Goal: Information Seeking & Learning: Learn about a topic

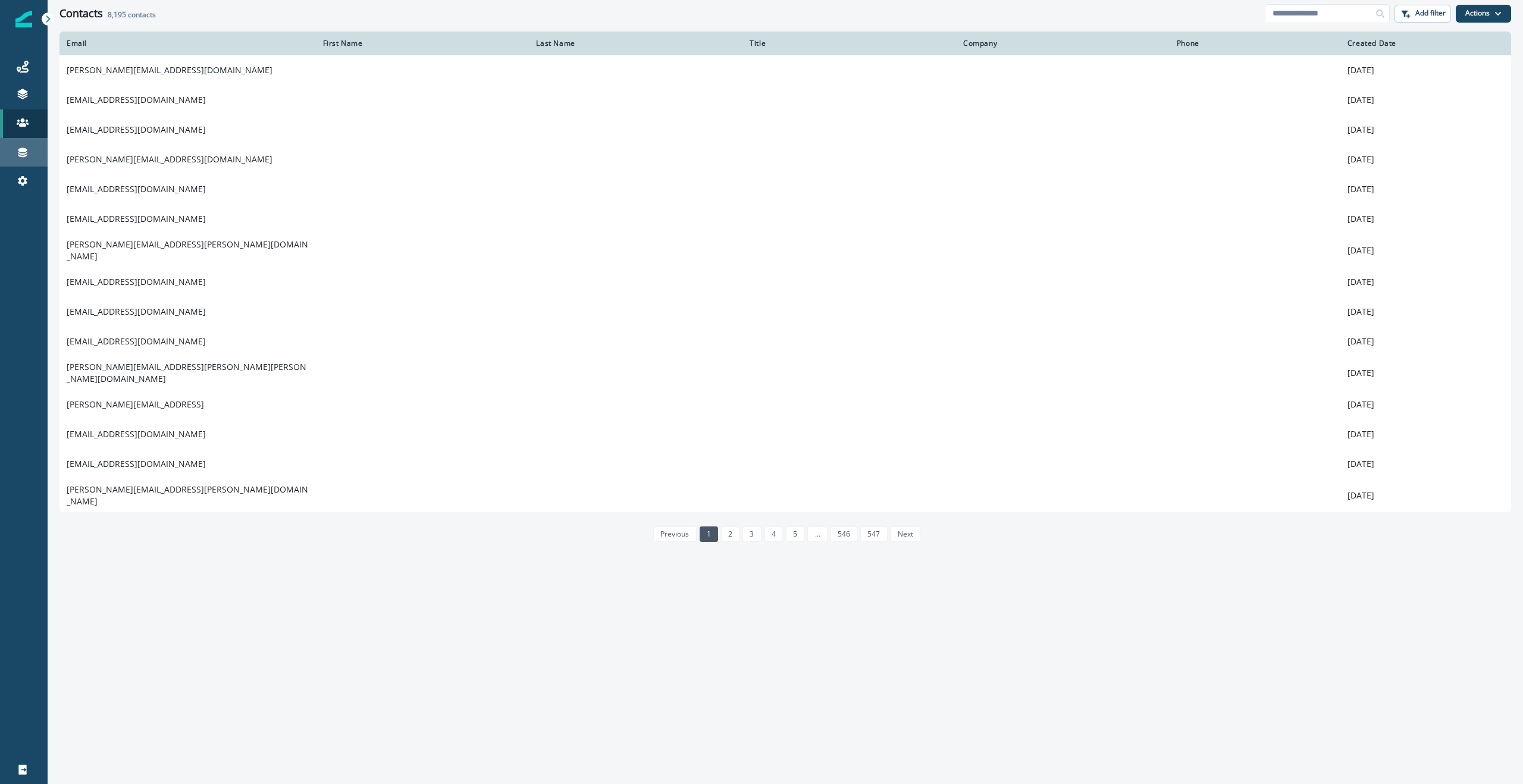
click at [14, 156] on div "Connections" at bounding box center [24, 152] width 38 height 14
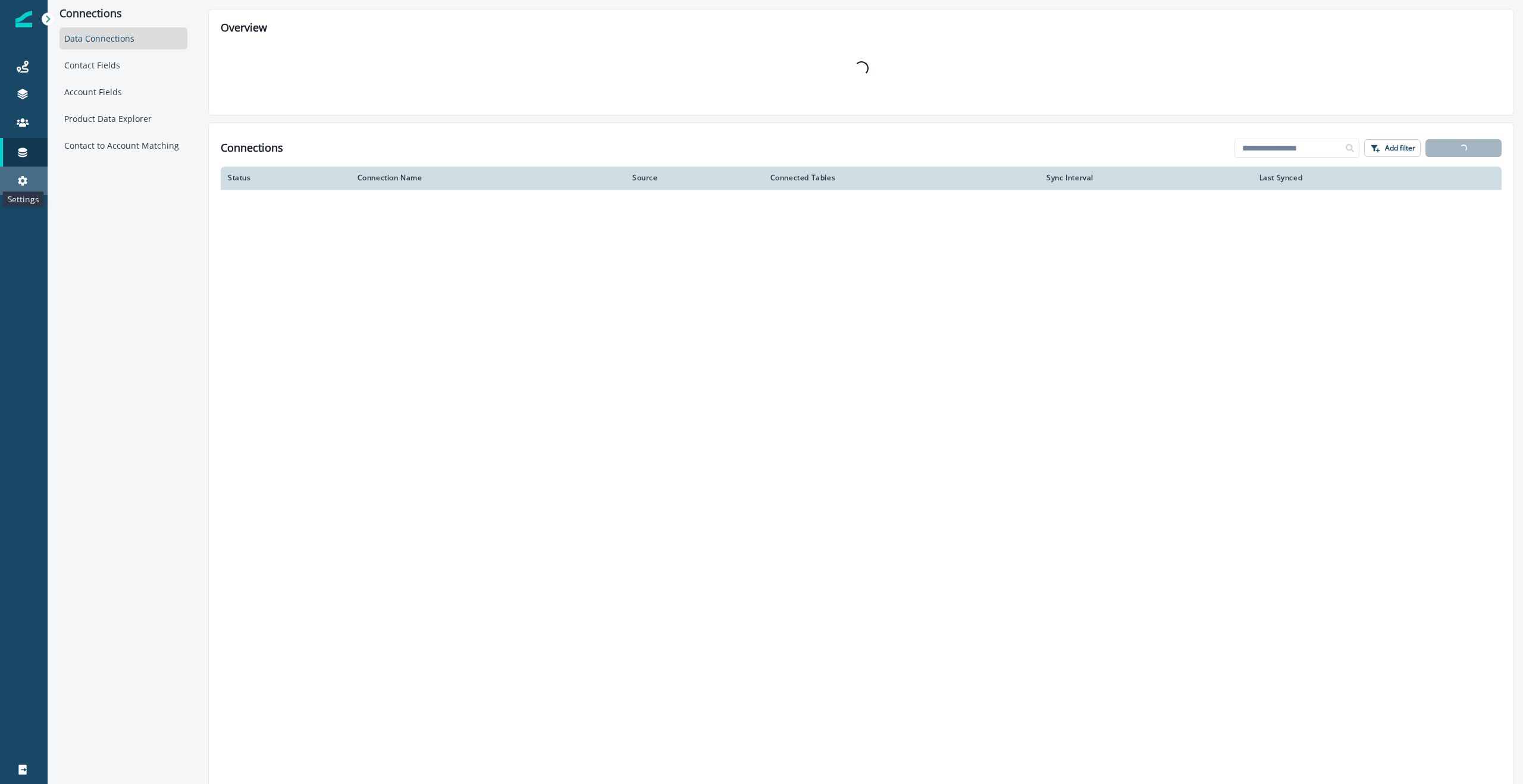
click at [22, 175] on icon at bounding box center [23, 181] width 12 height 12
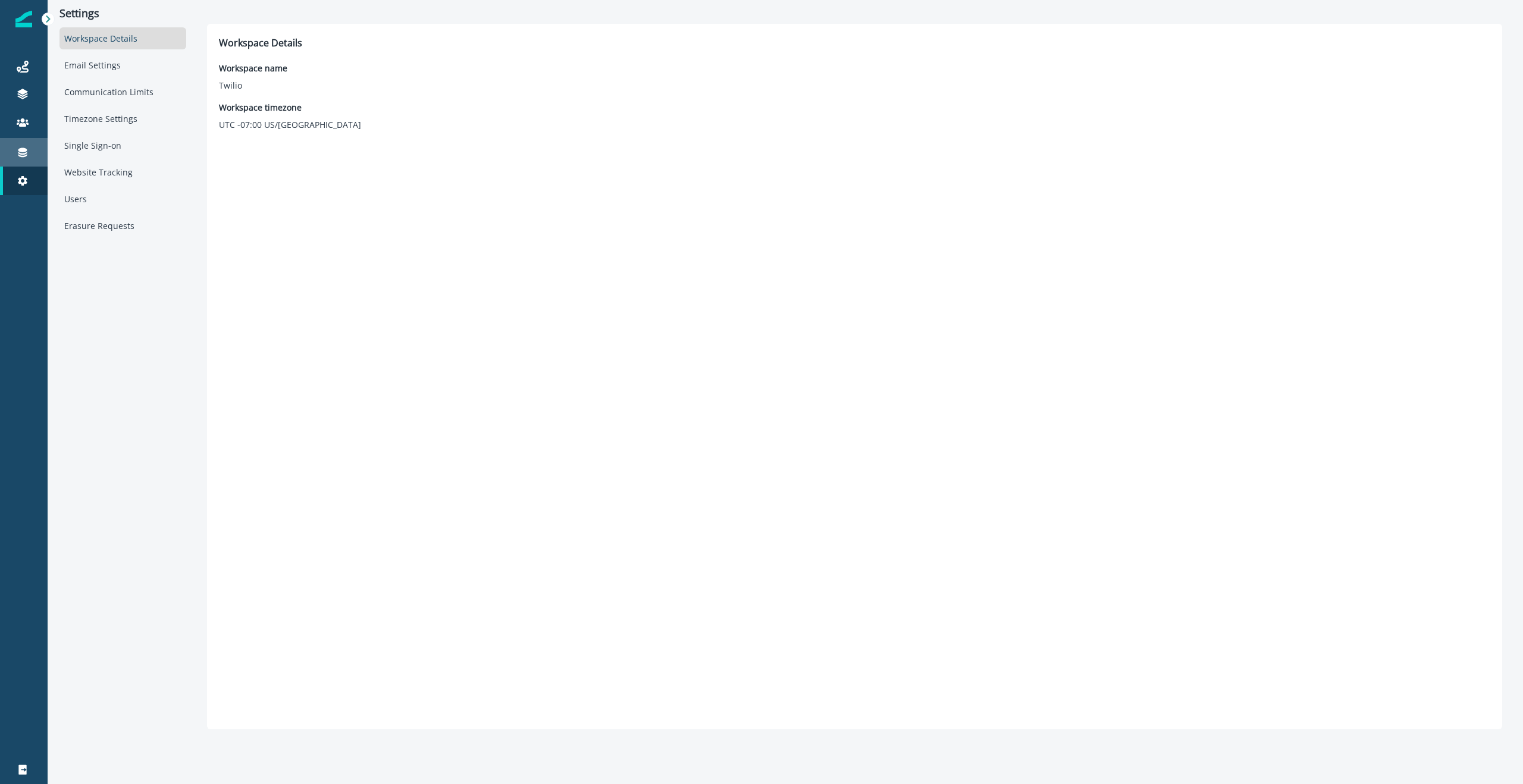
click at [31, 149] on div "Connections" at bounding box center [24, 152] width 38 height 14
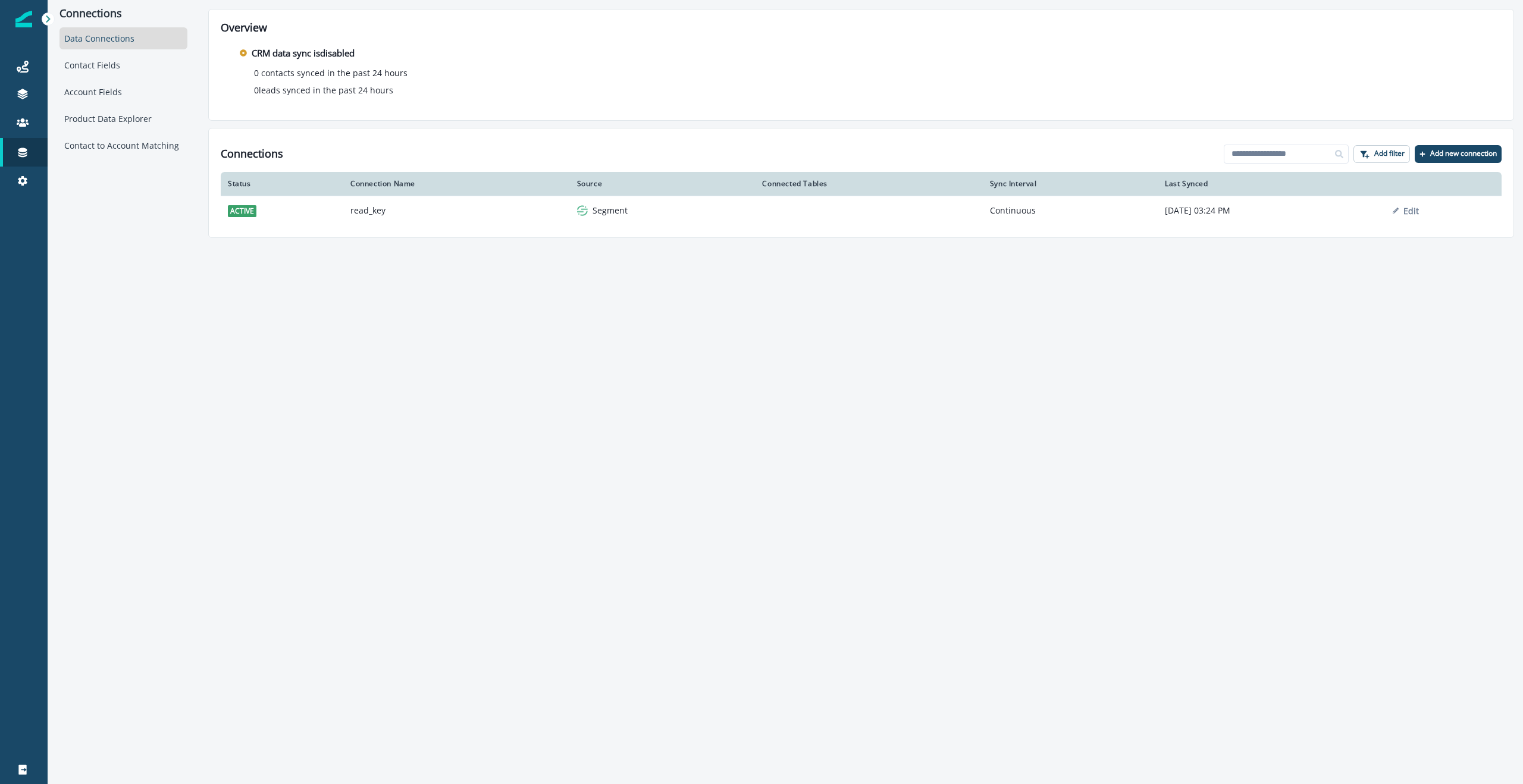
click at [104, 42] on div "Data Connections" at bounding box center [123, 38] width 128 height 22
click at [30, 113] on link at bounding box center [24, 124] width 48 height 28
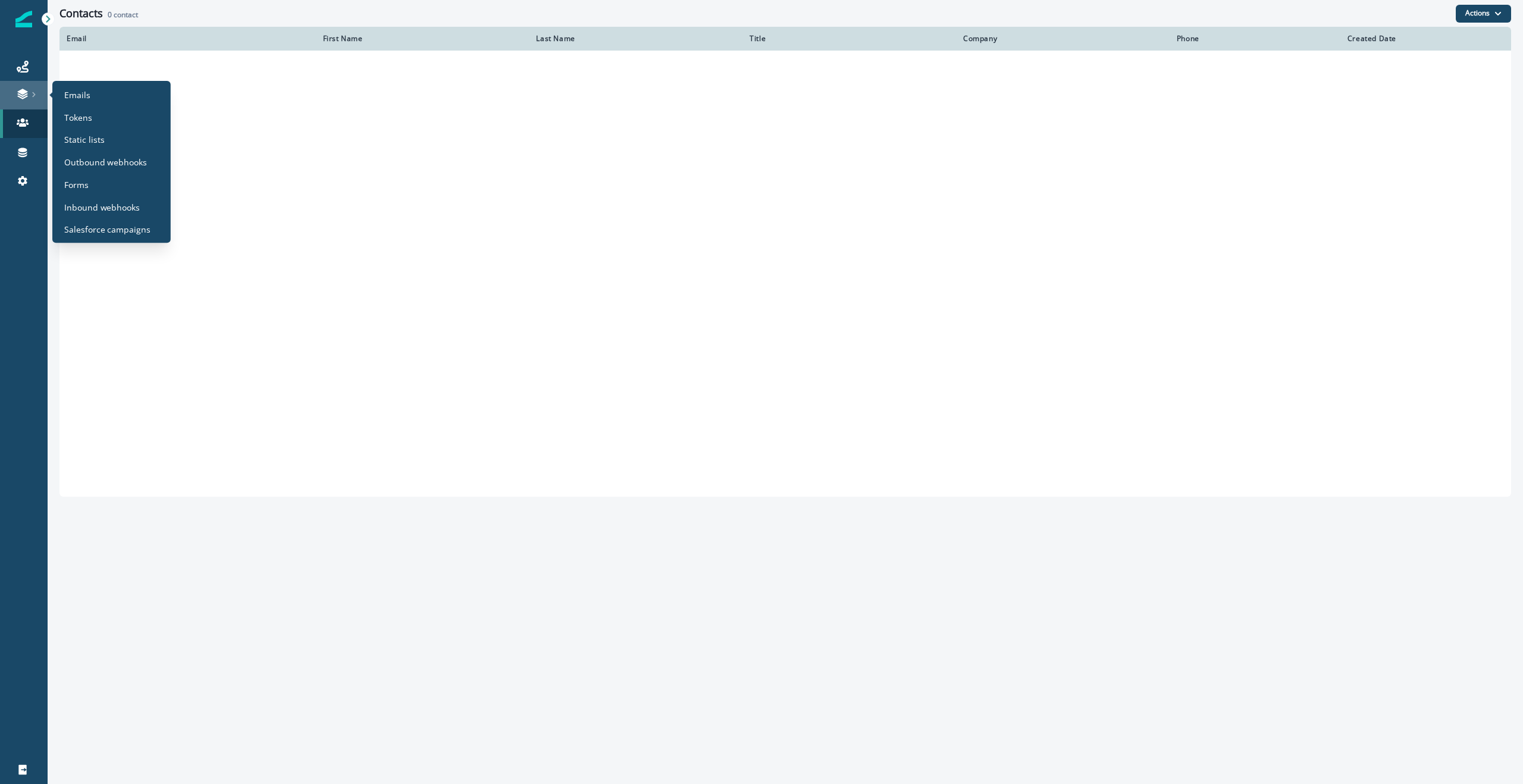
click at [28, 85] on link at bounding box center [24, 95] width 48 height 28
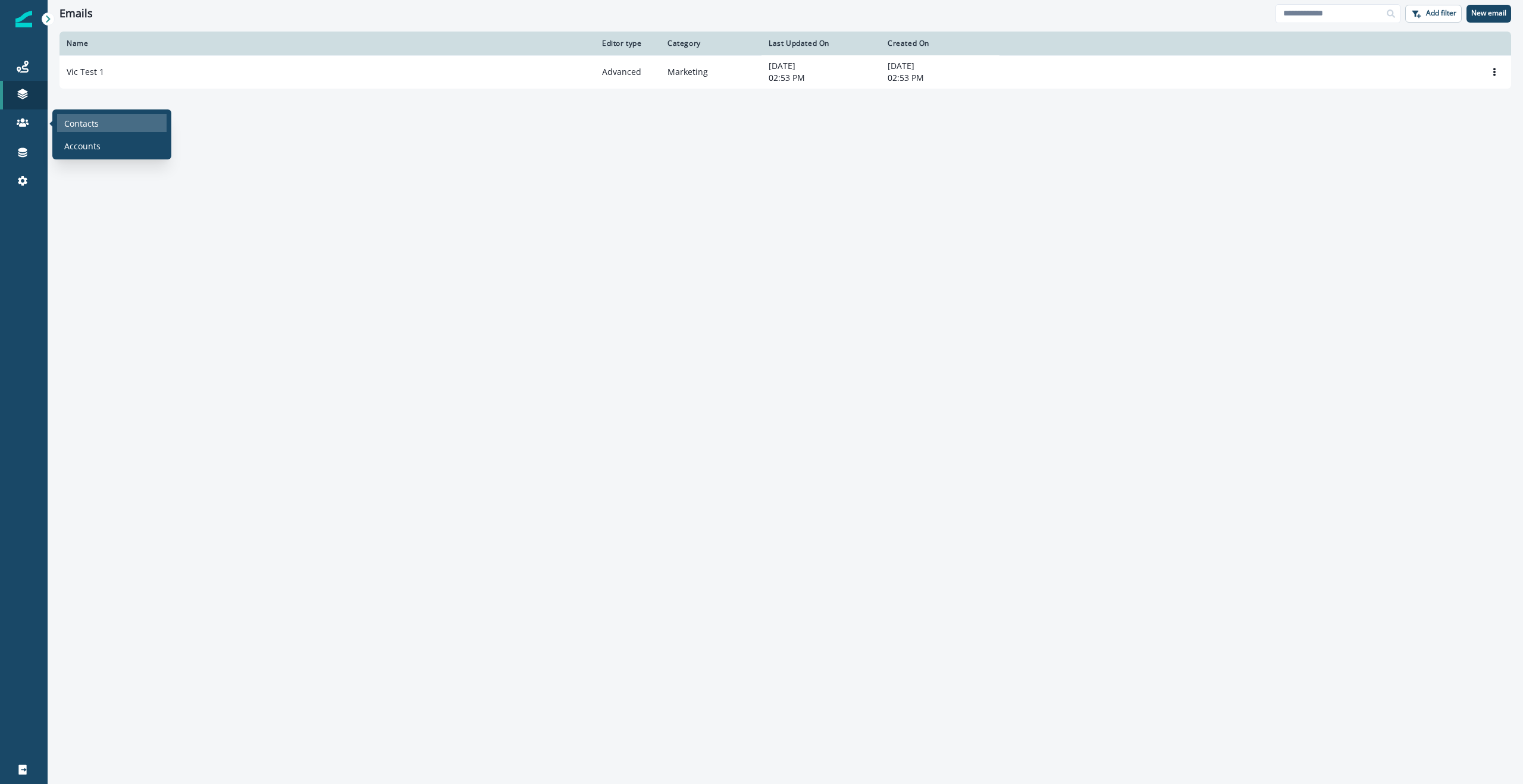
click at [78, 116] on div "Contacts" at bounding box center [112, 123] width 110 height 18
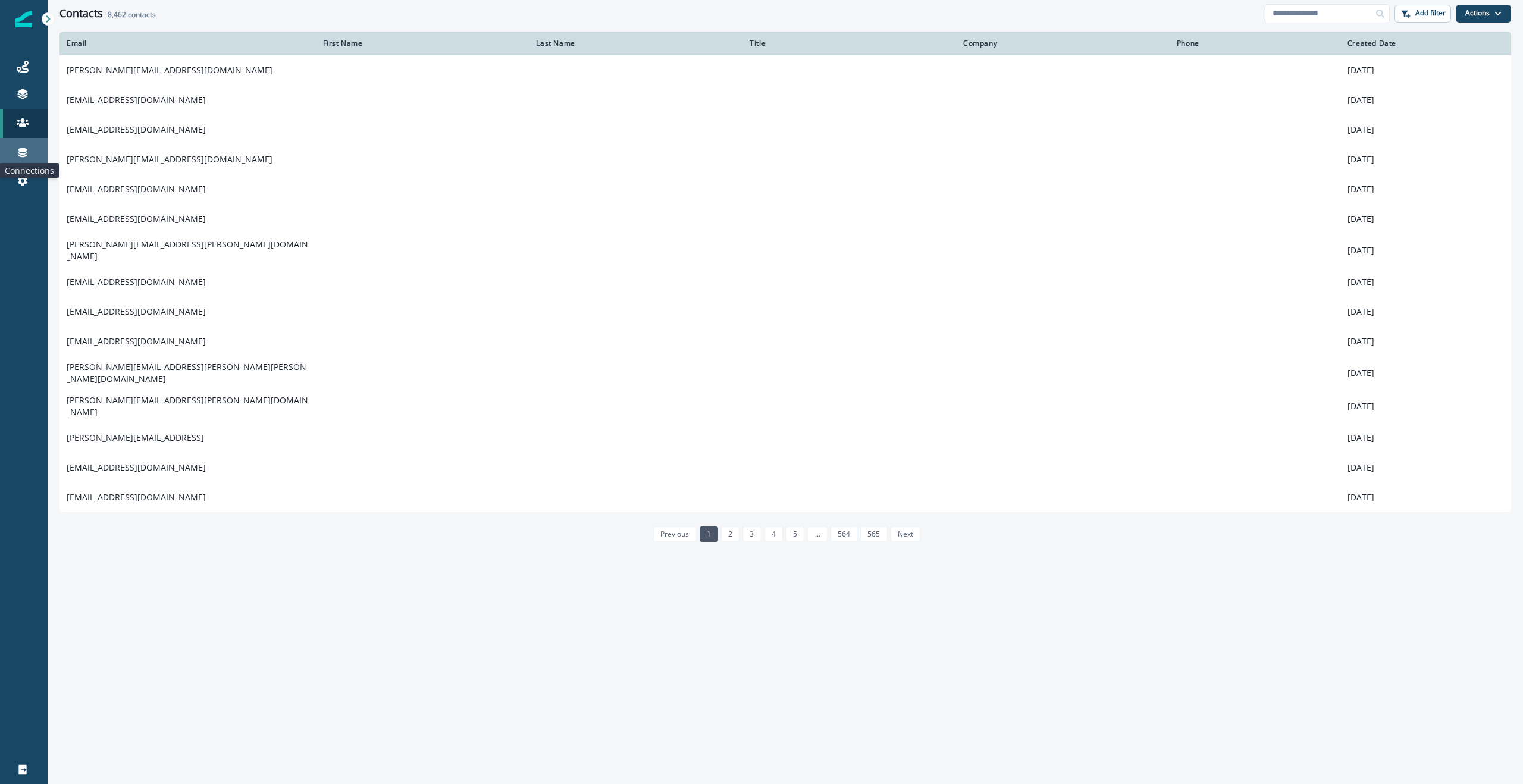
click at [22, 152] on icon at bounding box center [23, 153] width 12 height 12
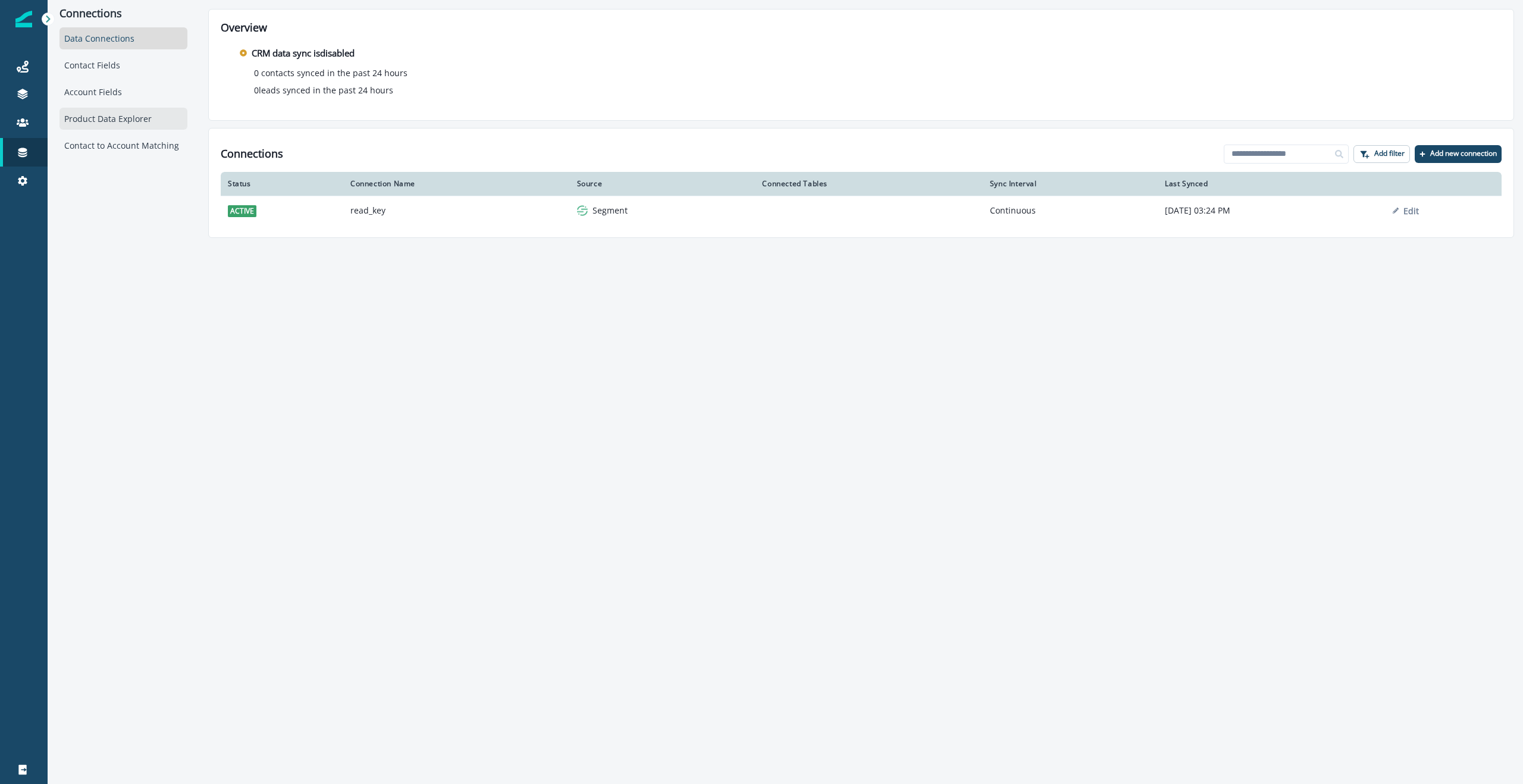
click at [103, 123] on div "Product Data Explorer" at bounding box center [123, 118] width 128 height 22
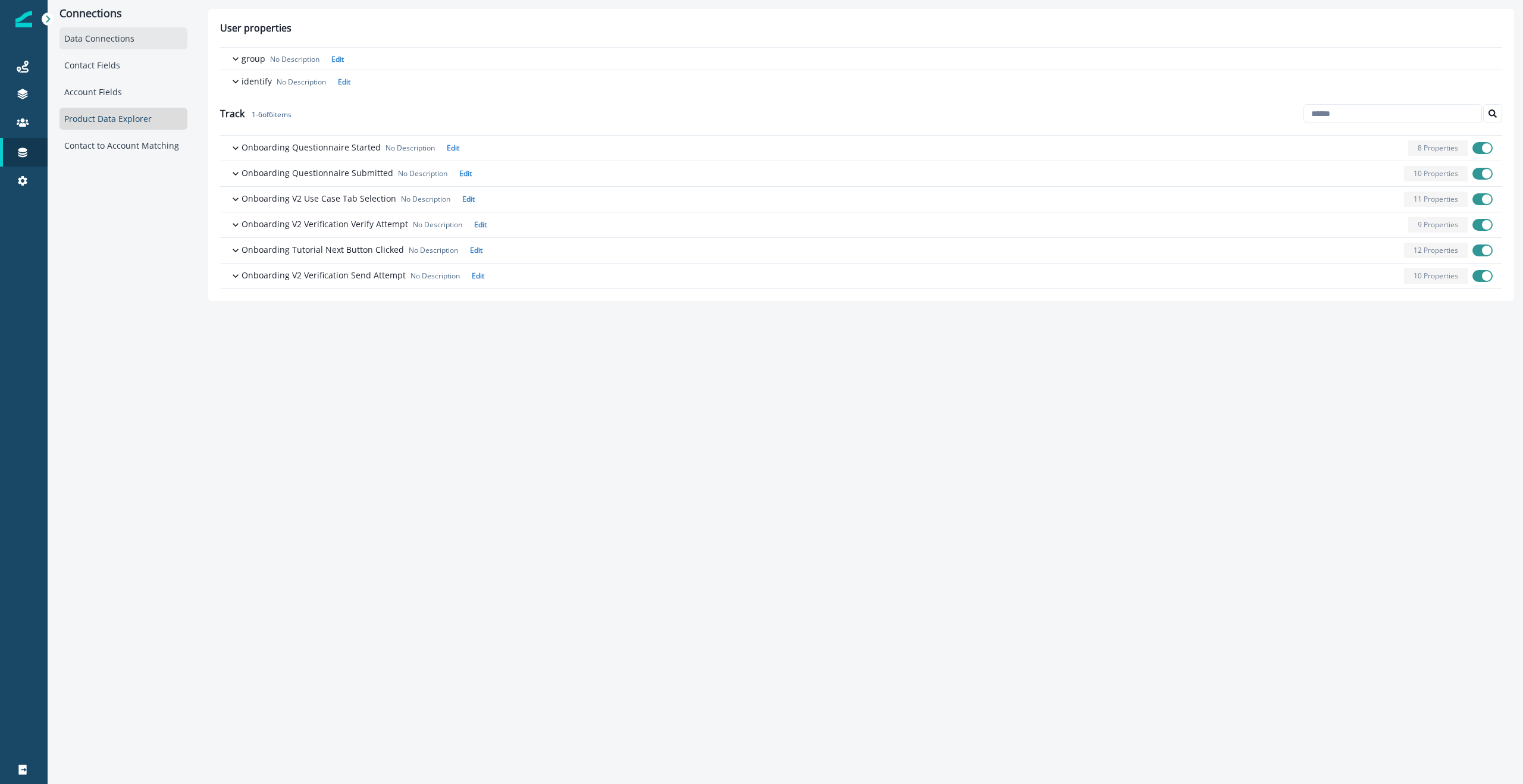
click at [115, 32] on div "Data Connections" at bounding box center [123, 38] width 128 height 22
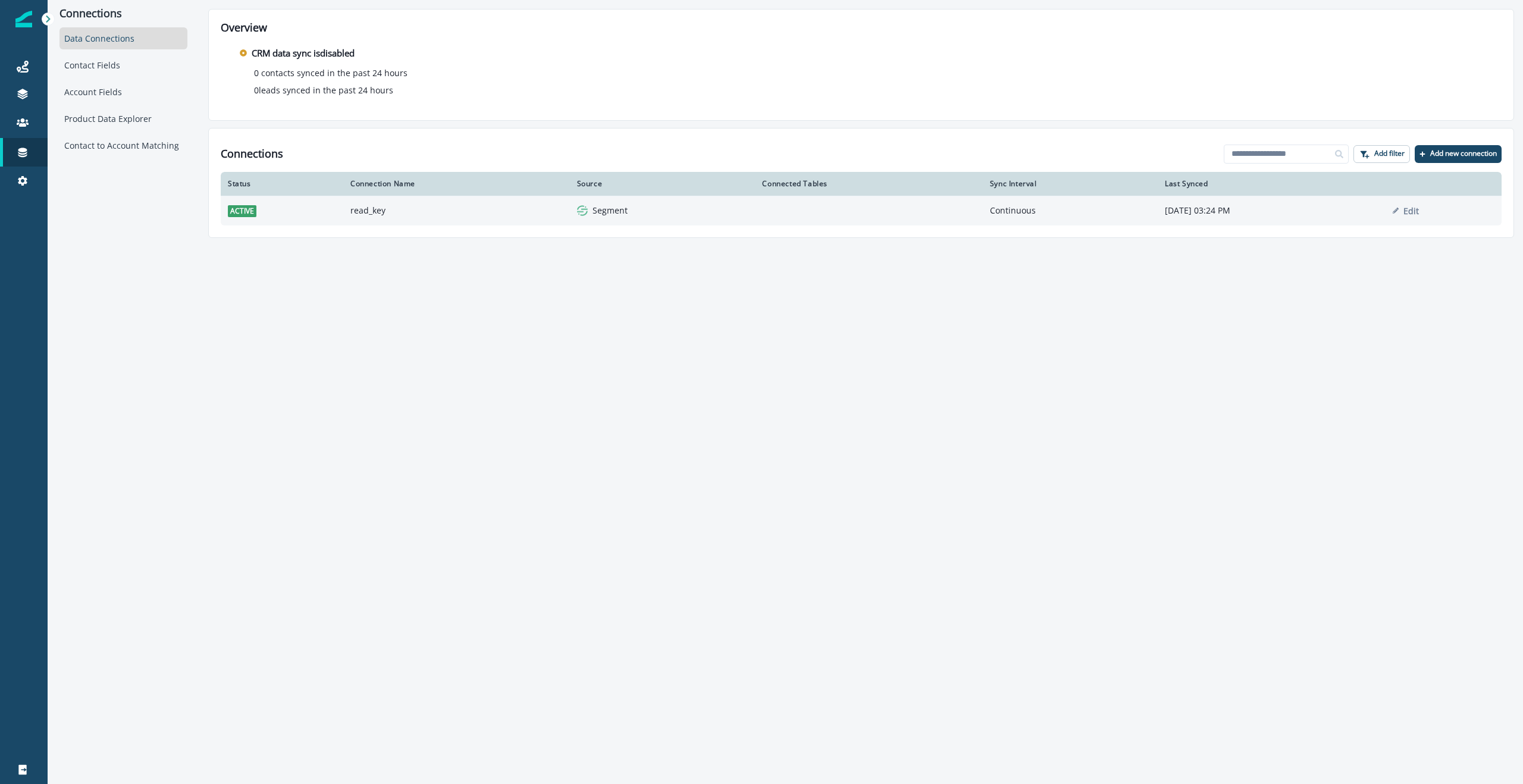
click at [368, 204] on td "read_key" at bounding box center [456, 210] width 227 height 30
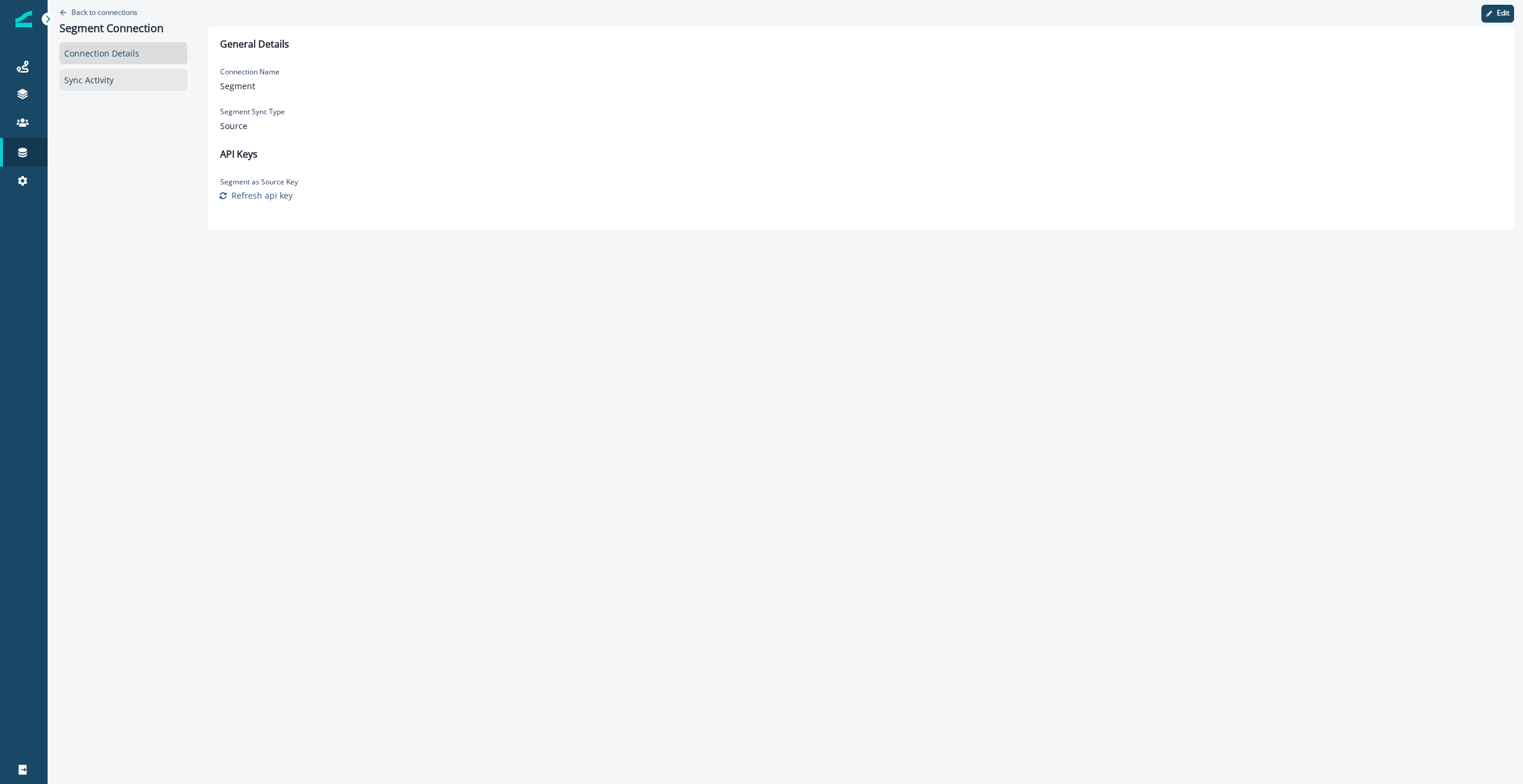
click at [111, 85] on div "Sync Activity" at bounding box center [123, 80] width 128 height 22
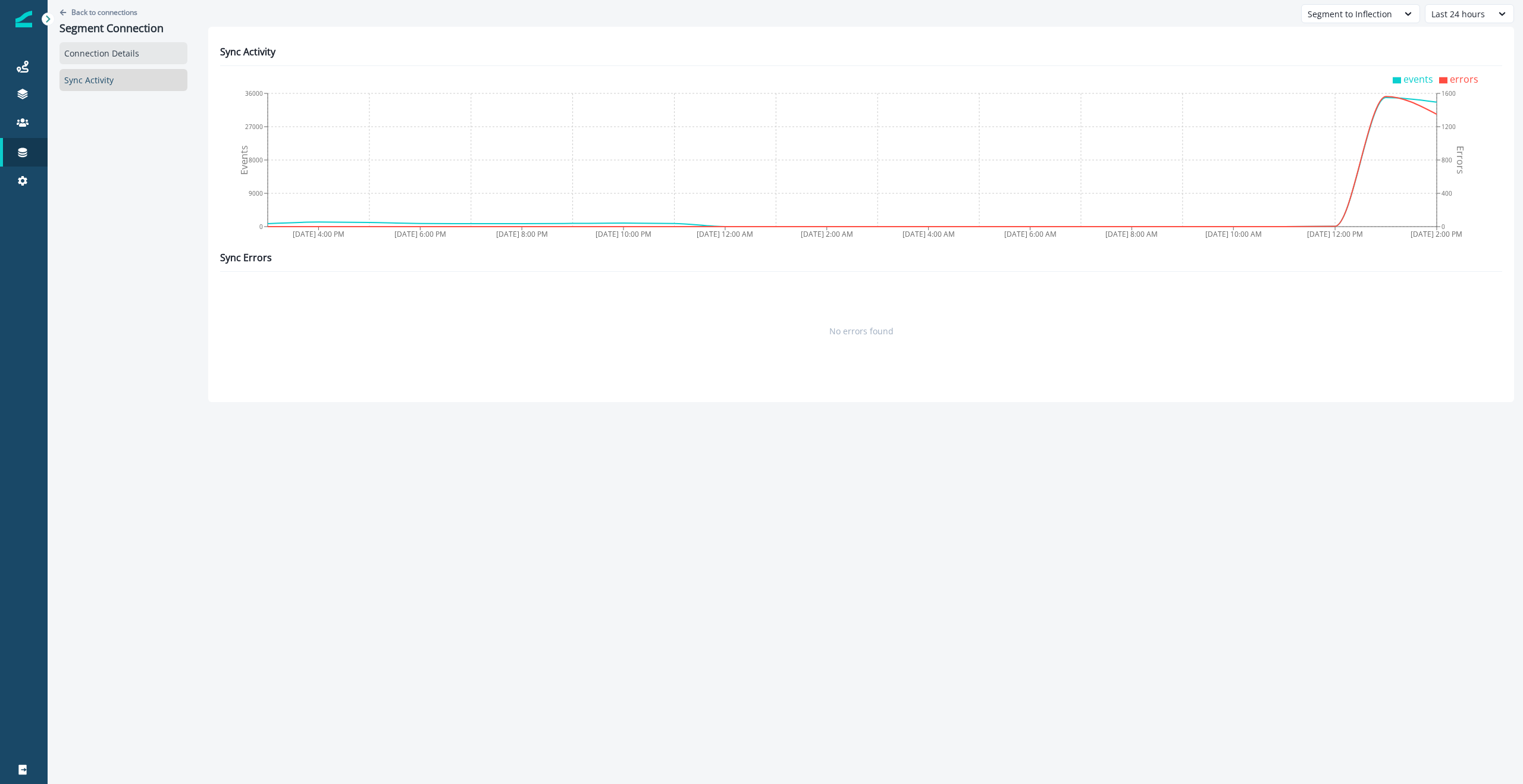
click at [118, 54] on div "Connection Details" at bounding box center [123, 53] width 128 height 22
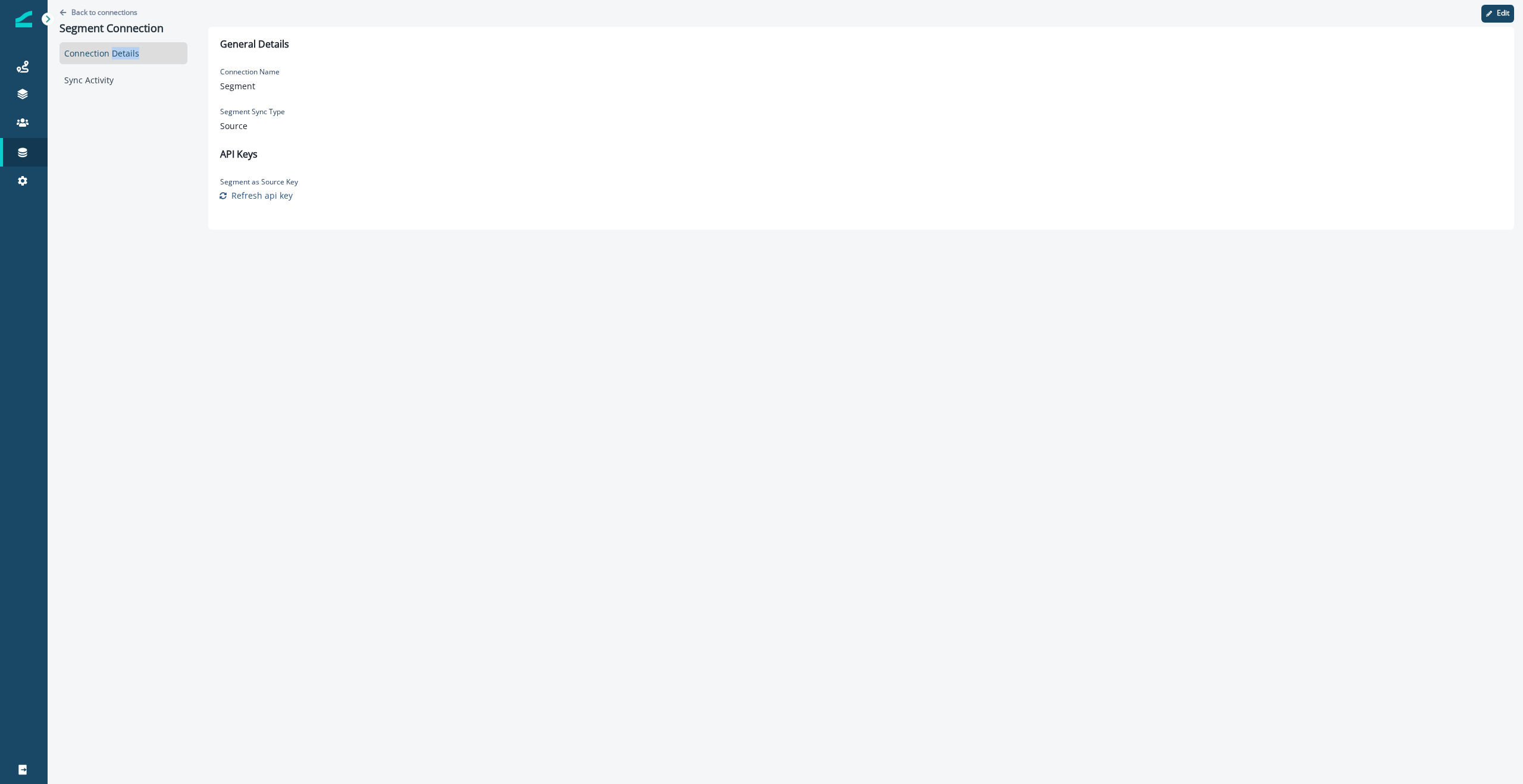
click at [118, 54] on div "Connection Details" at bounding box center [123, 53] width 128 height 22
click at [96, 77] on div "Sync Activity" at bounding box center [123, 80] width 128 height 22
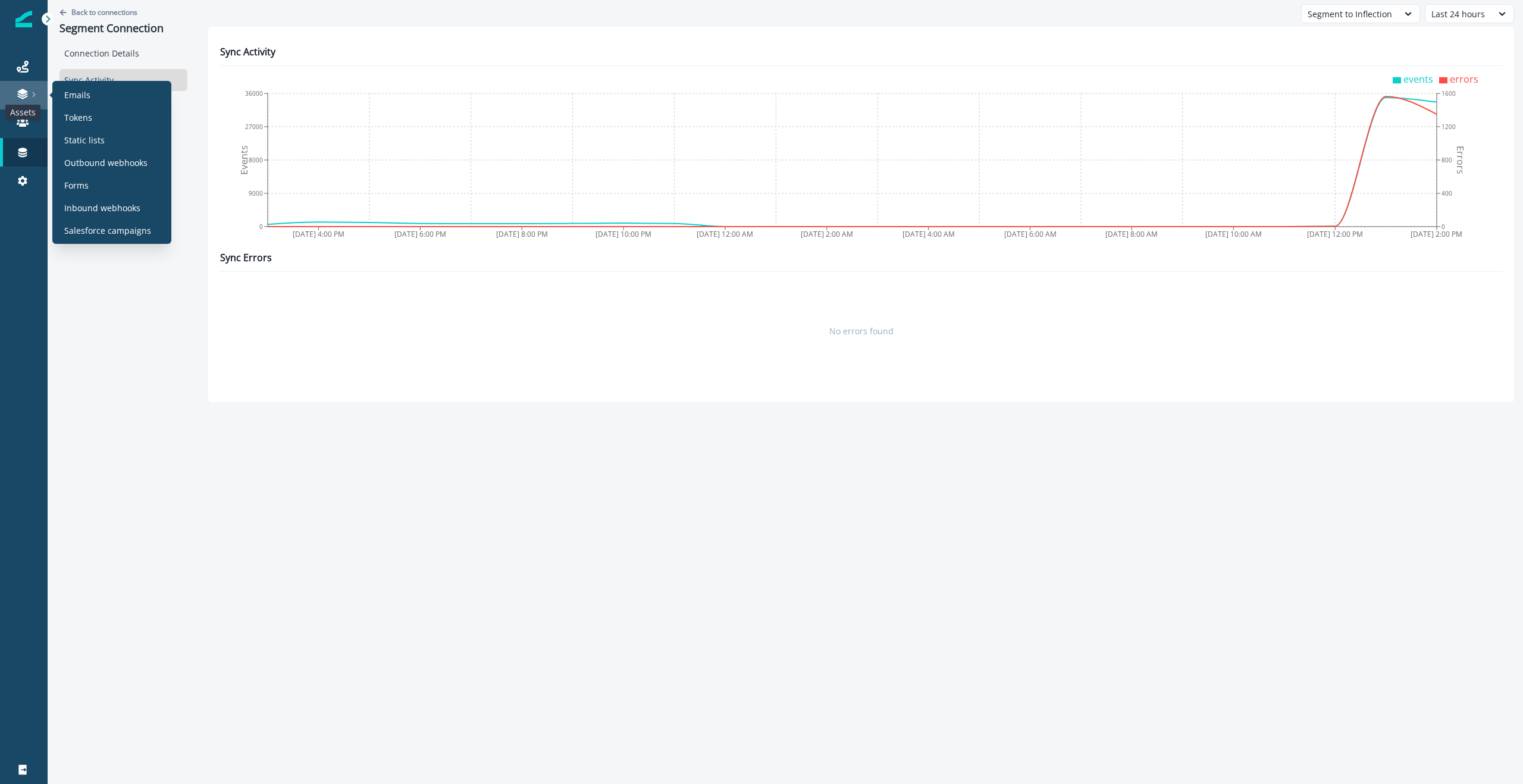
click at [26, 95] on icon at bounding box center [23, 94] width 12 height 12
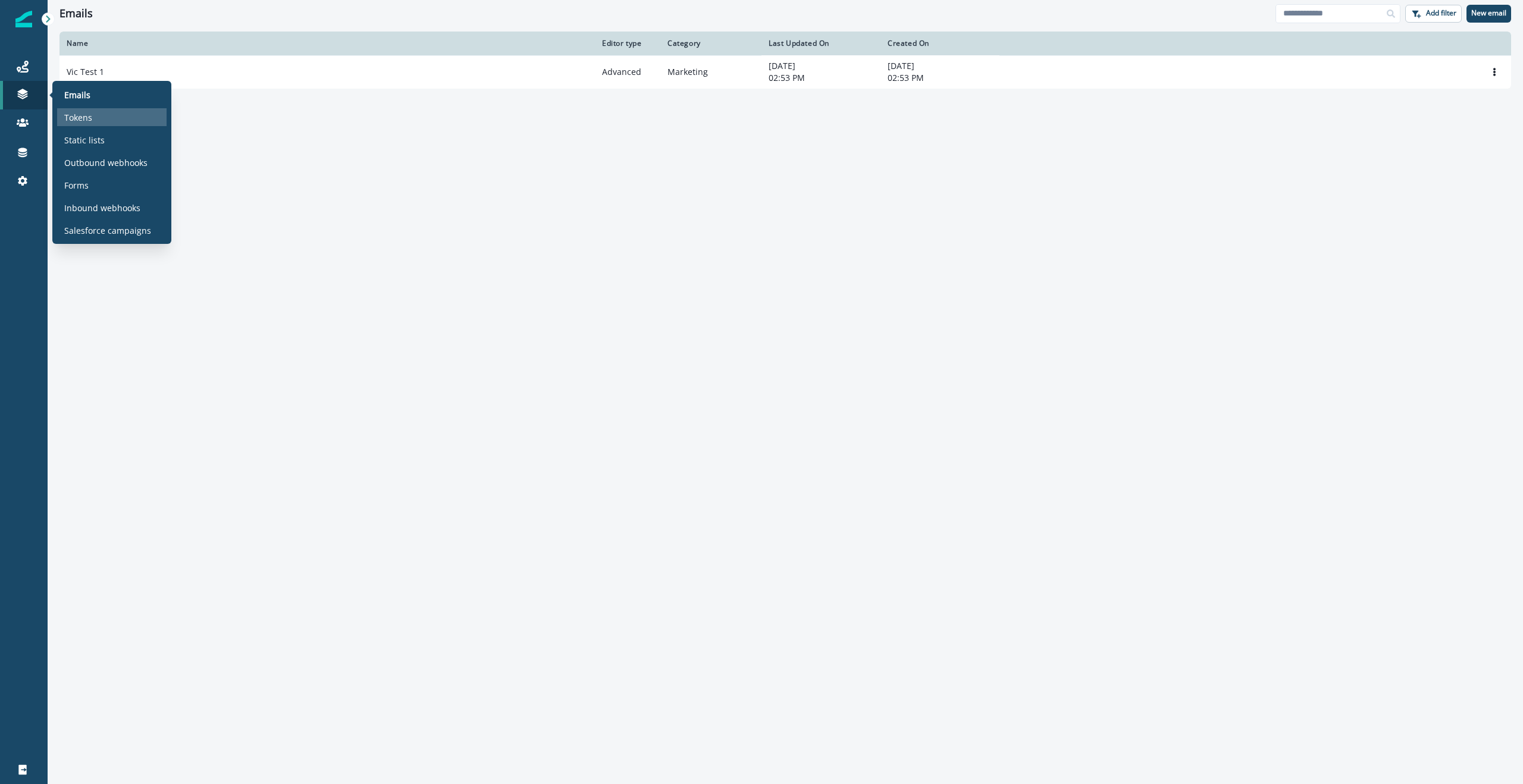
click at [81, 114] on p "Tokens" at bounding box center [79, 117] width 28 height 13
click at [19, 97] on icon at bounding box center [23, 94] width 12 height 12
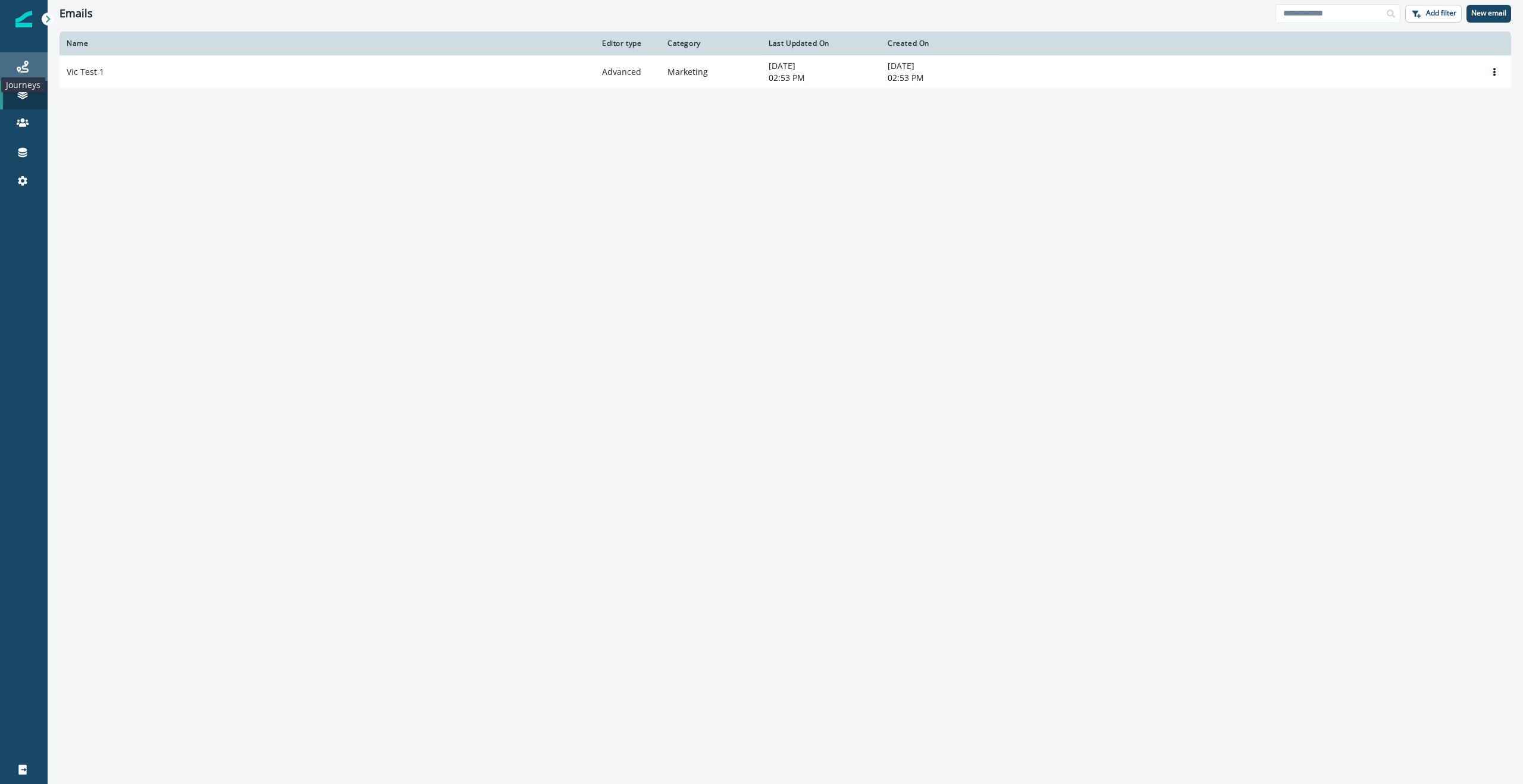
click at [24, 65] on icon at bounding box center [23, 67] width 12 height 12
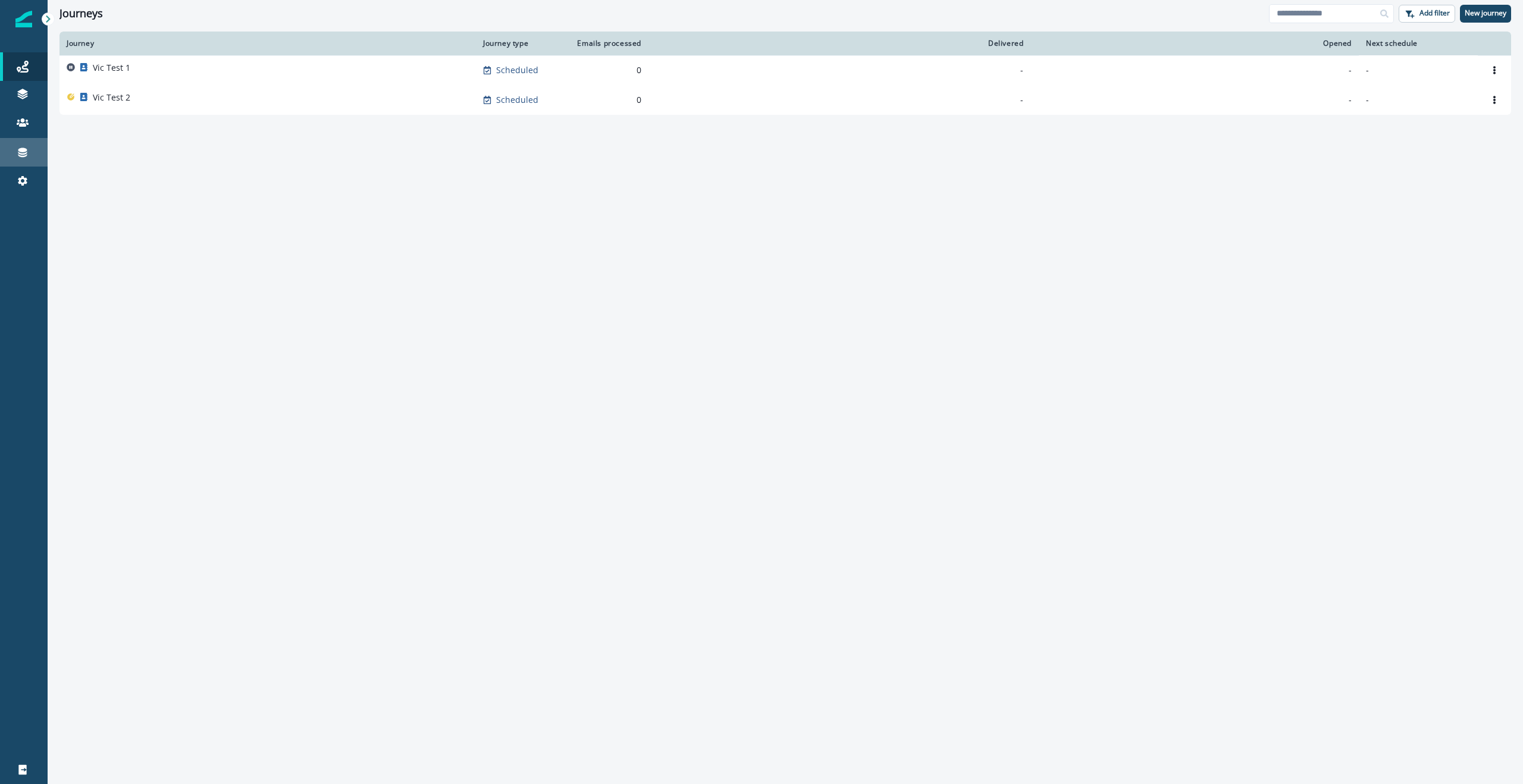
click at [25, 145] on div "Connections" at bounding box center [24, 152] width 38 height 14
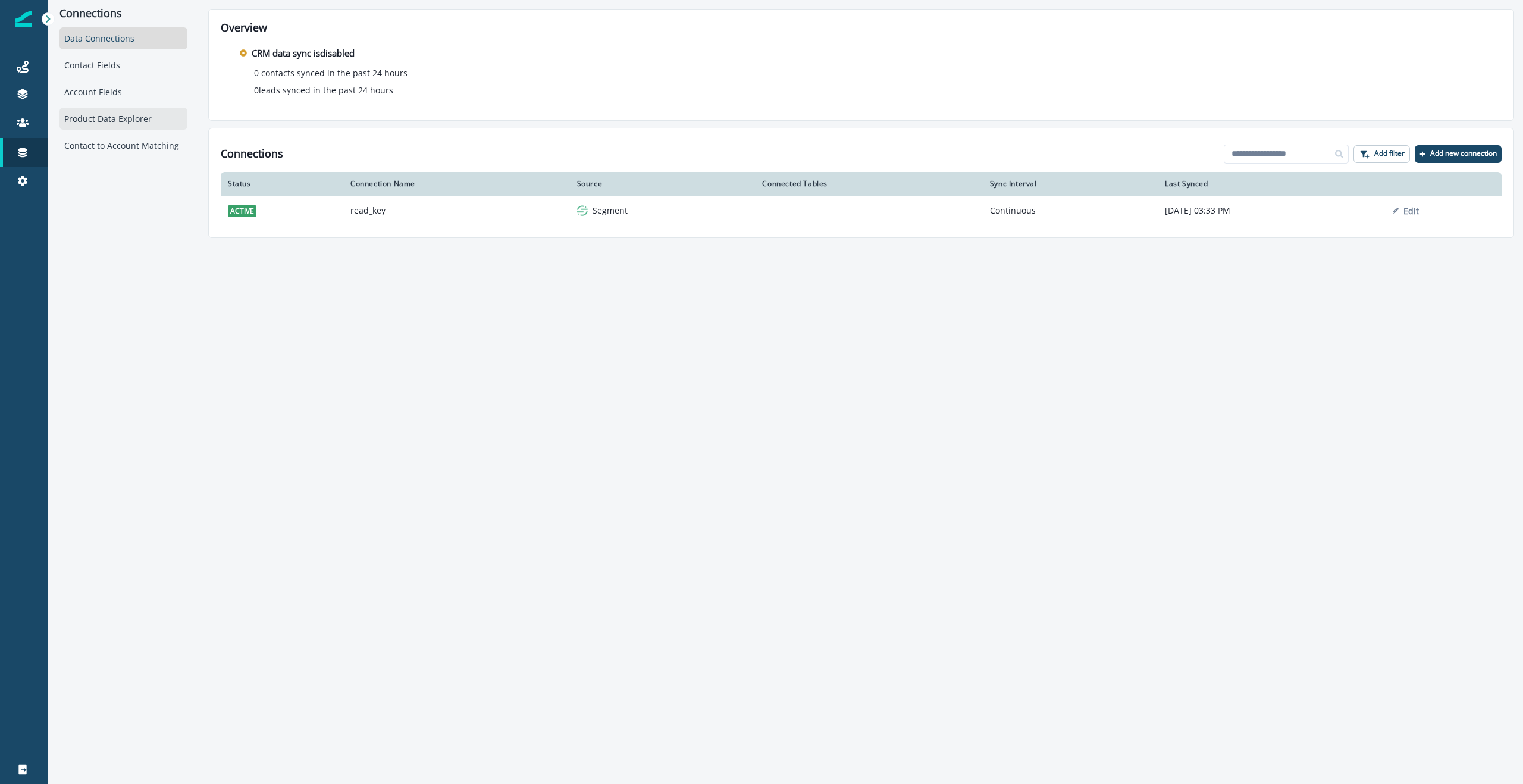
click at [106, 121] on div "Product Data Explorer" at bounding box center [123, 118] width 128 height 22
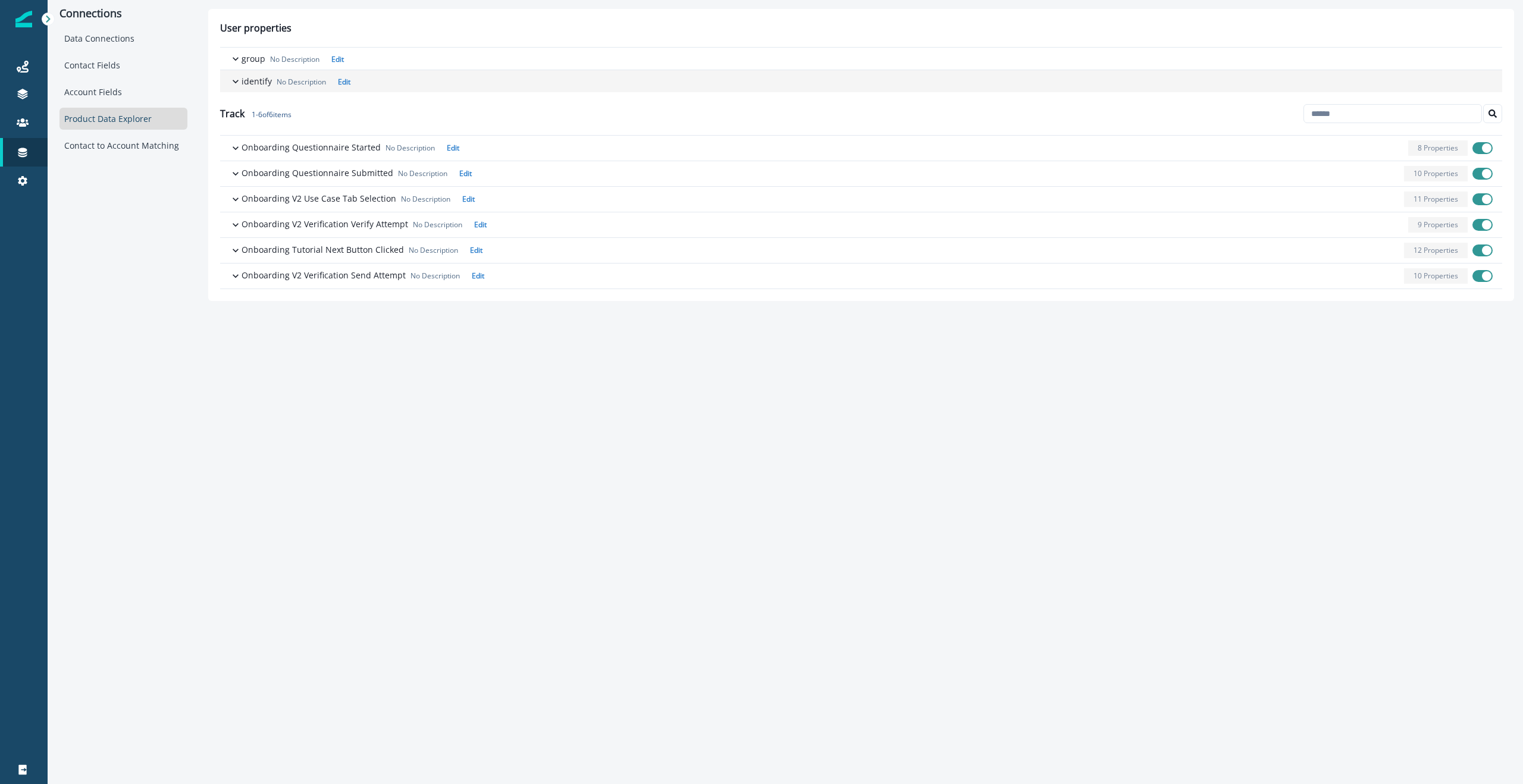
click at [233, 76] on icon "button" at bounding box center [235, 81] width 12 height 12
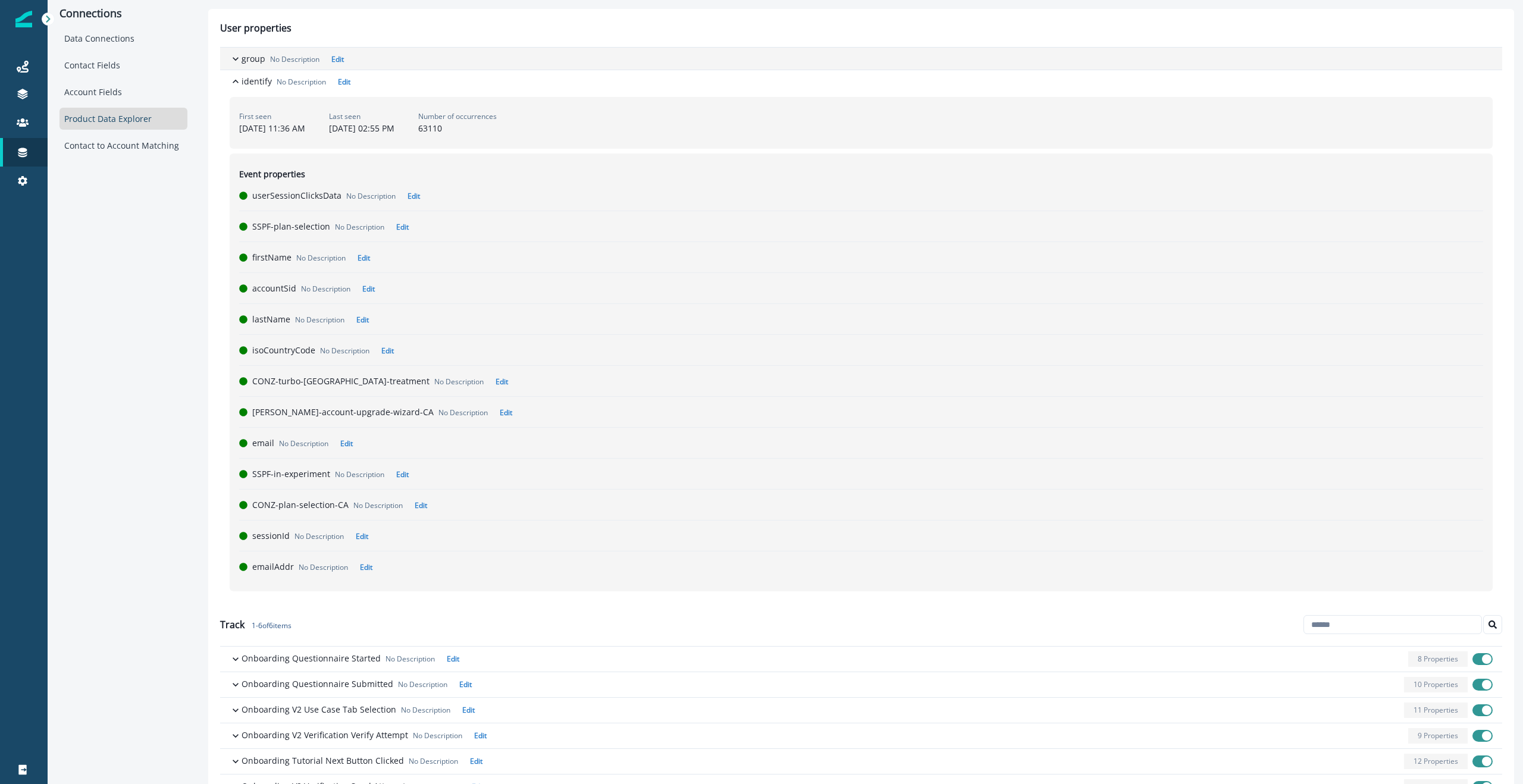
click at [239, 56] on icon "button" at bounding box center [235, 59] width 12 height 12
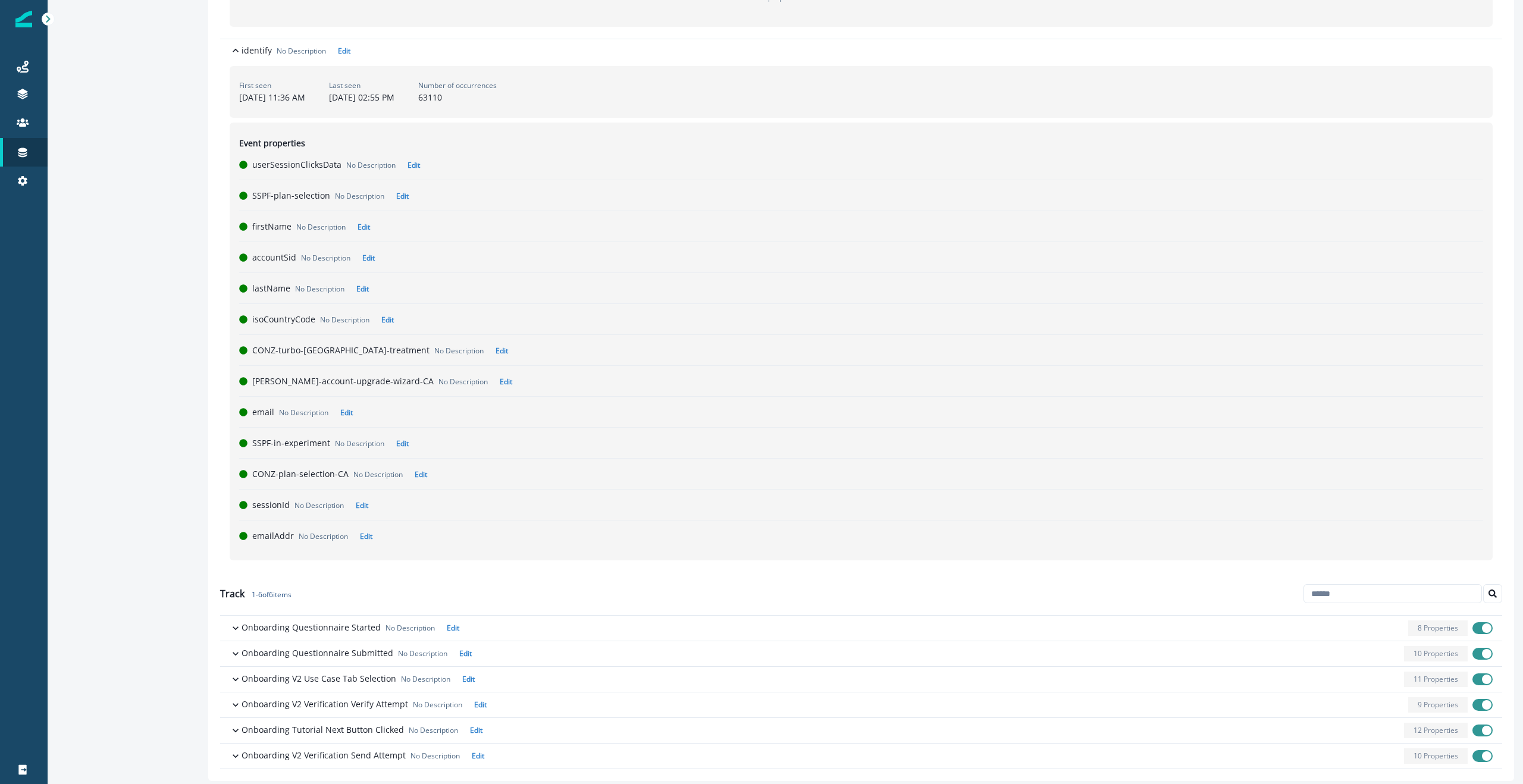
scroll to position [186, 0]
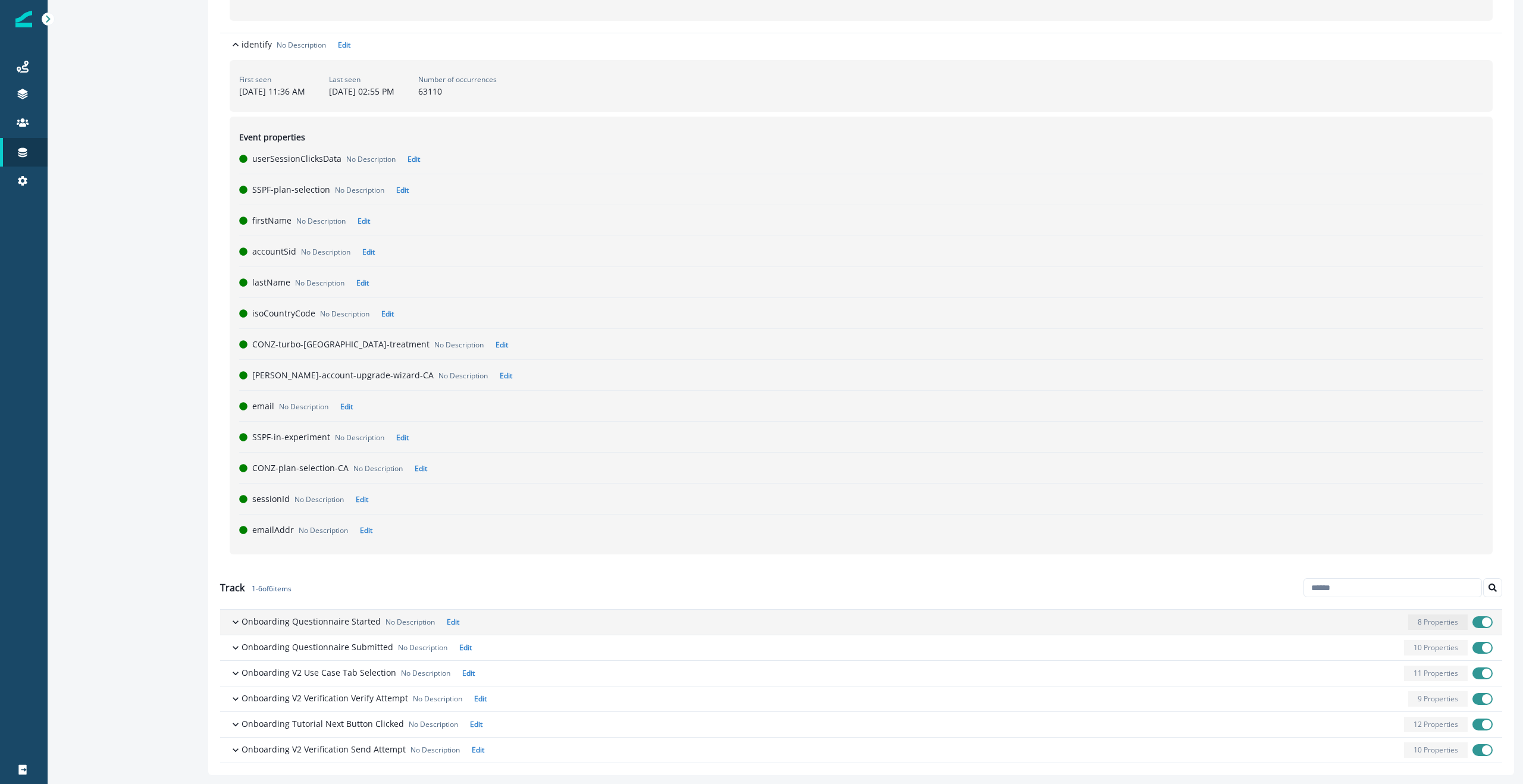
click at [233, 621] on icon "button" at bounding box center [235, 622] width 12 height 12
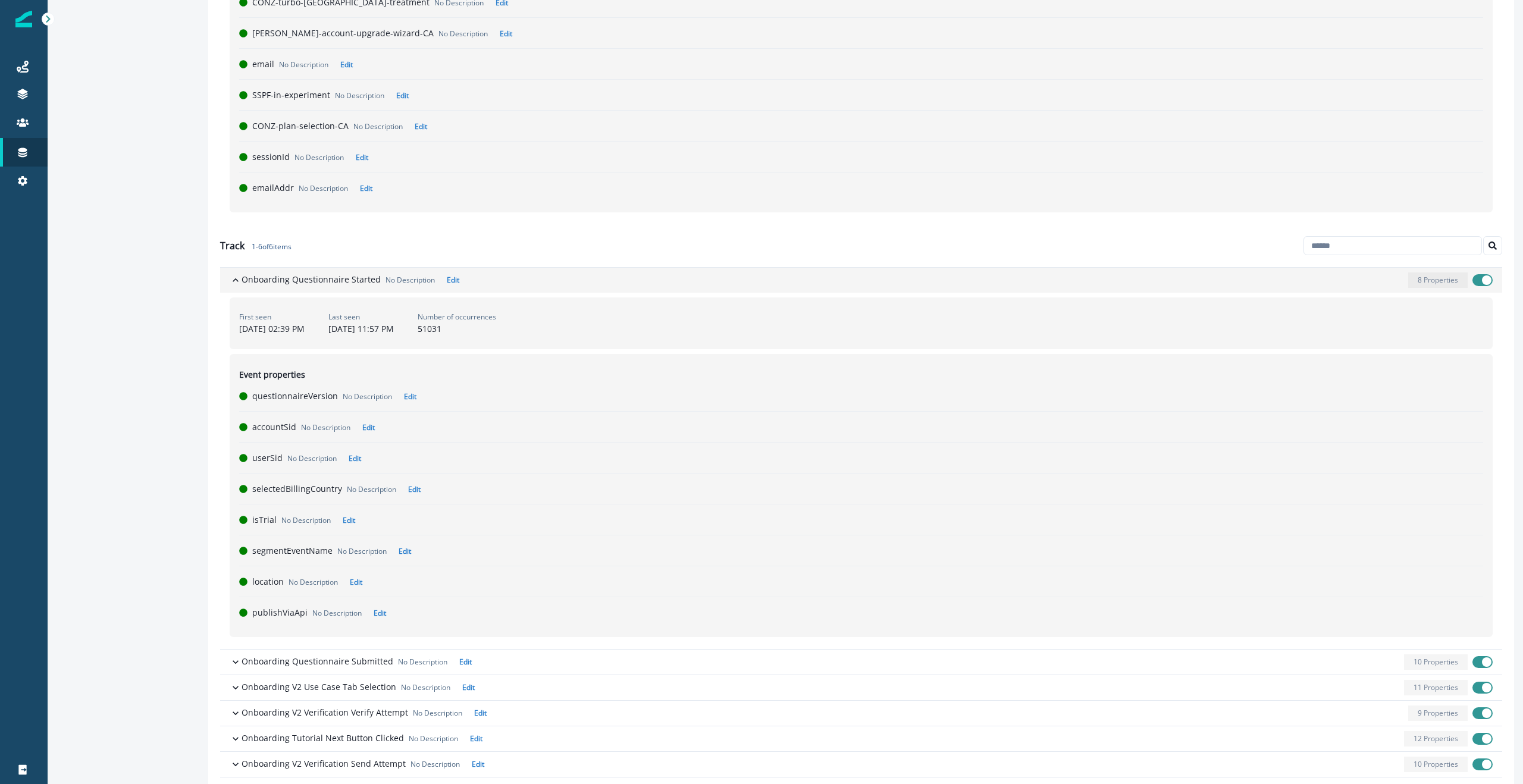
scroll to position [542, 0]
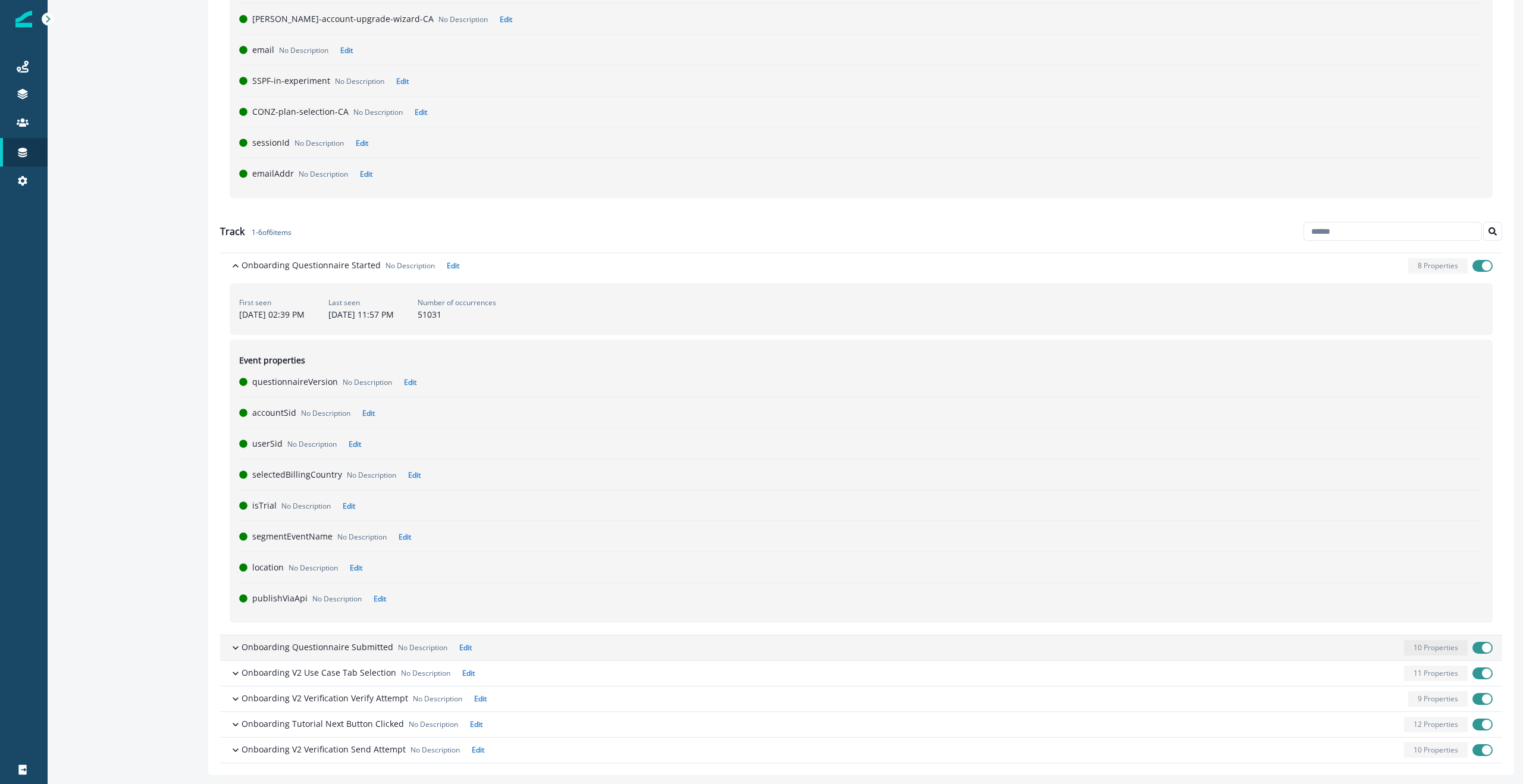
click at [235, 650] on icon "button" at bounding box center [235, 648] width 12 height 12
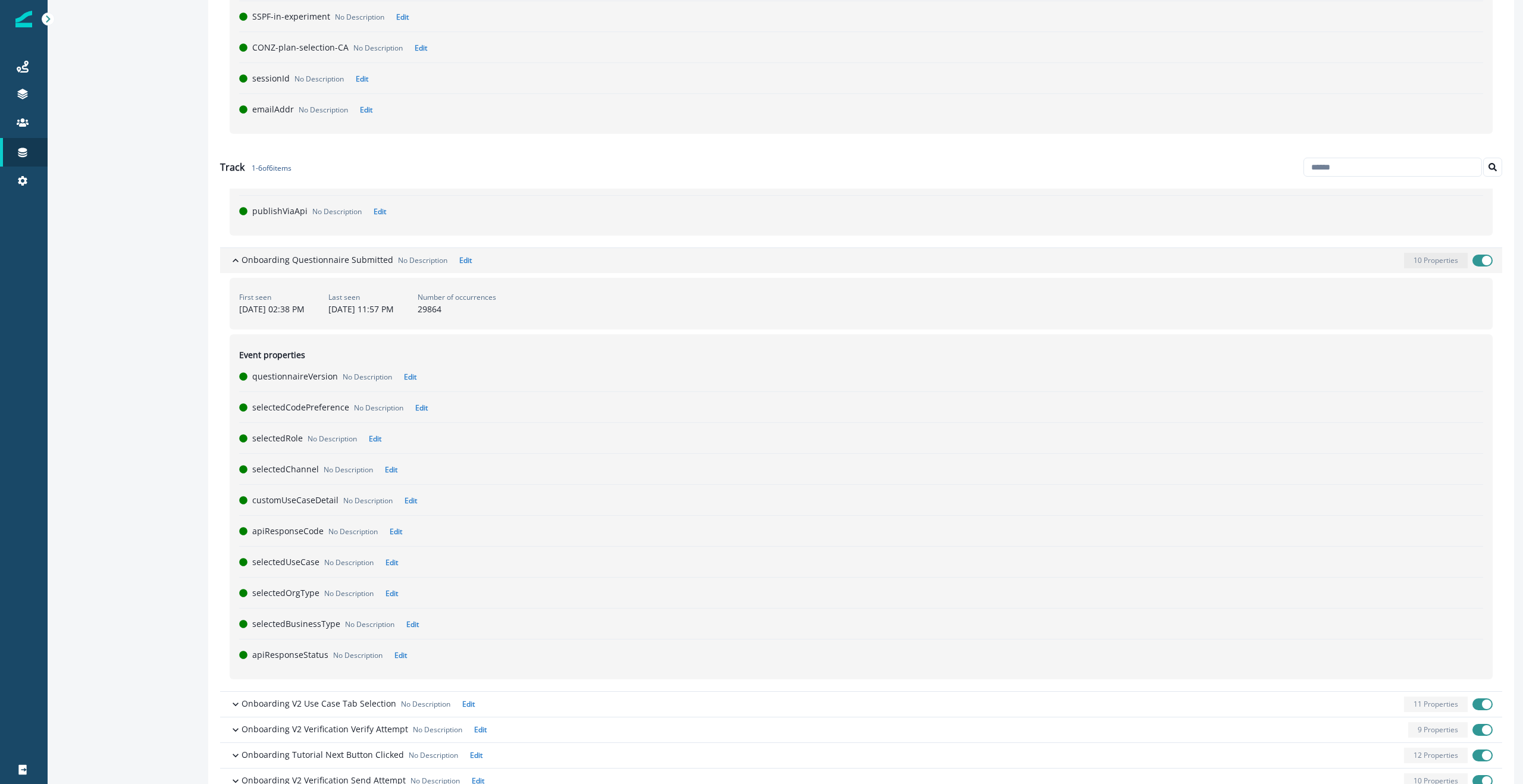
scroll to position [637, 0]
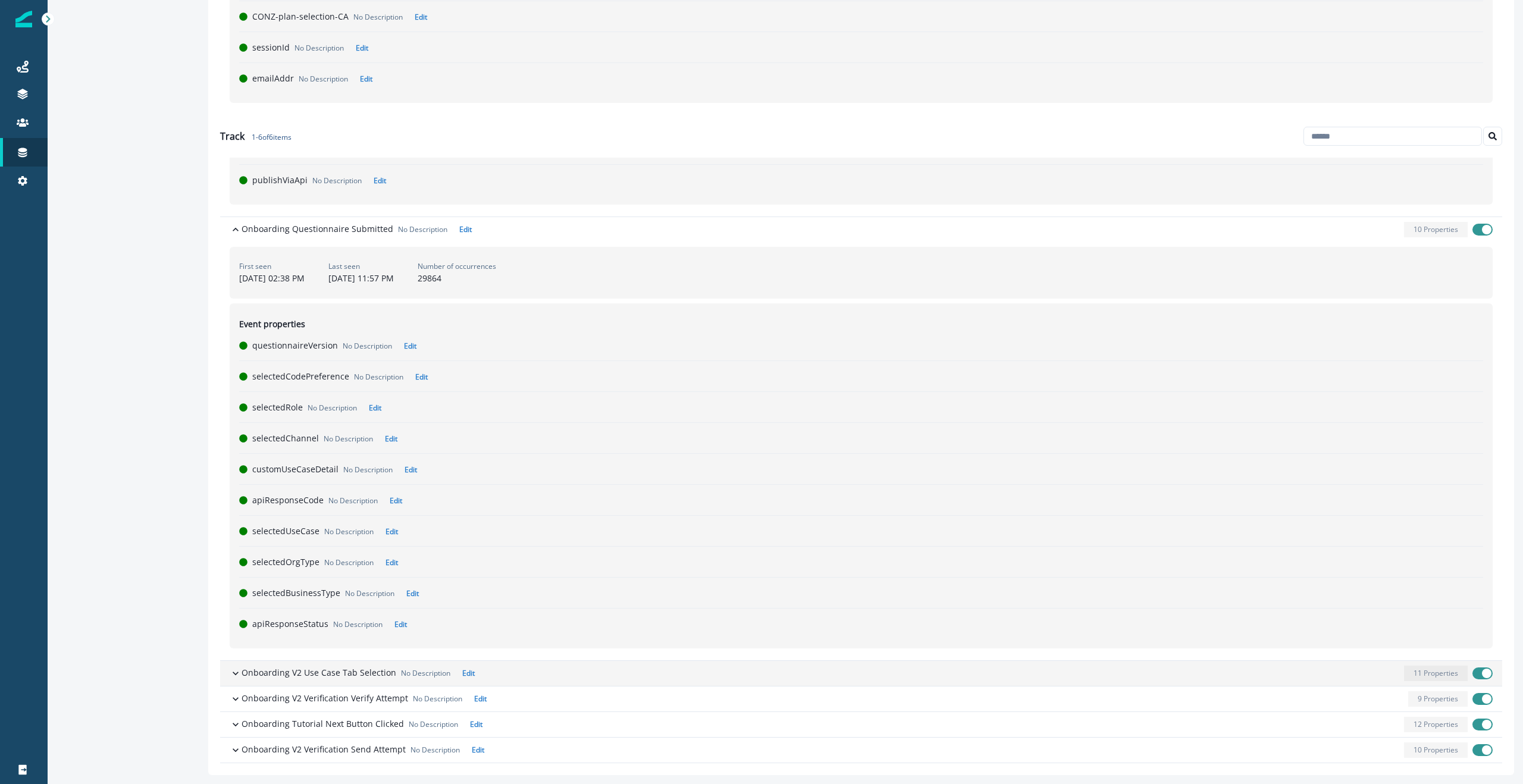
click at [235, 671] on icon "button" at bounding box center [235, 673] width 12 height 12
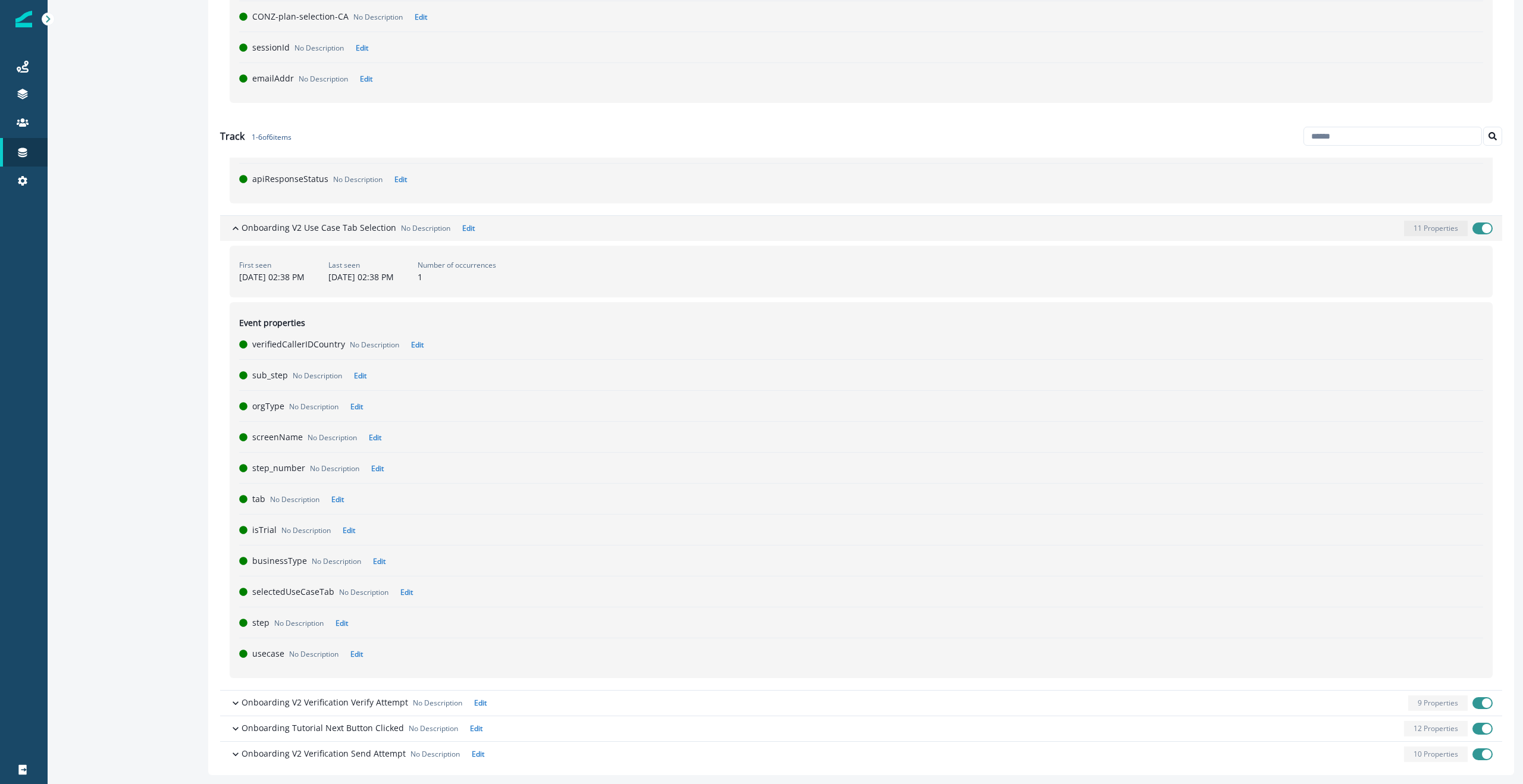
scroll to position [772, 0]
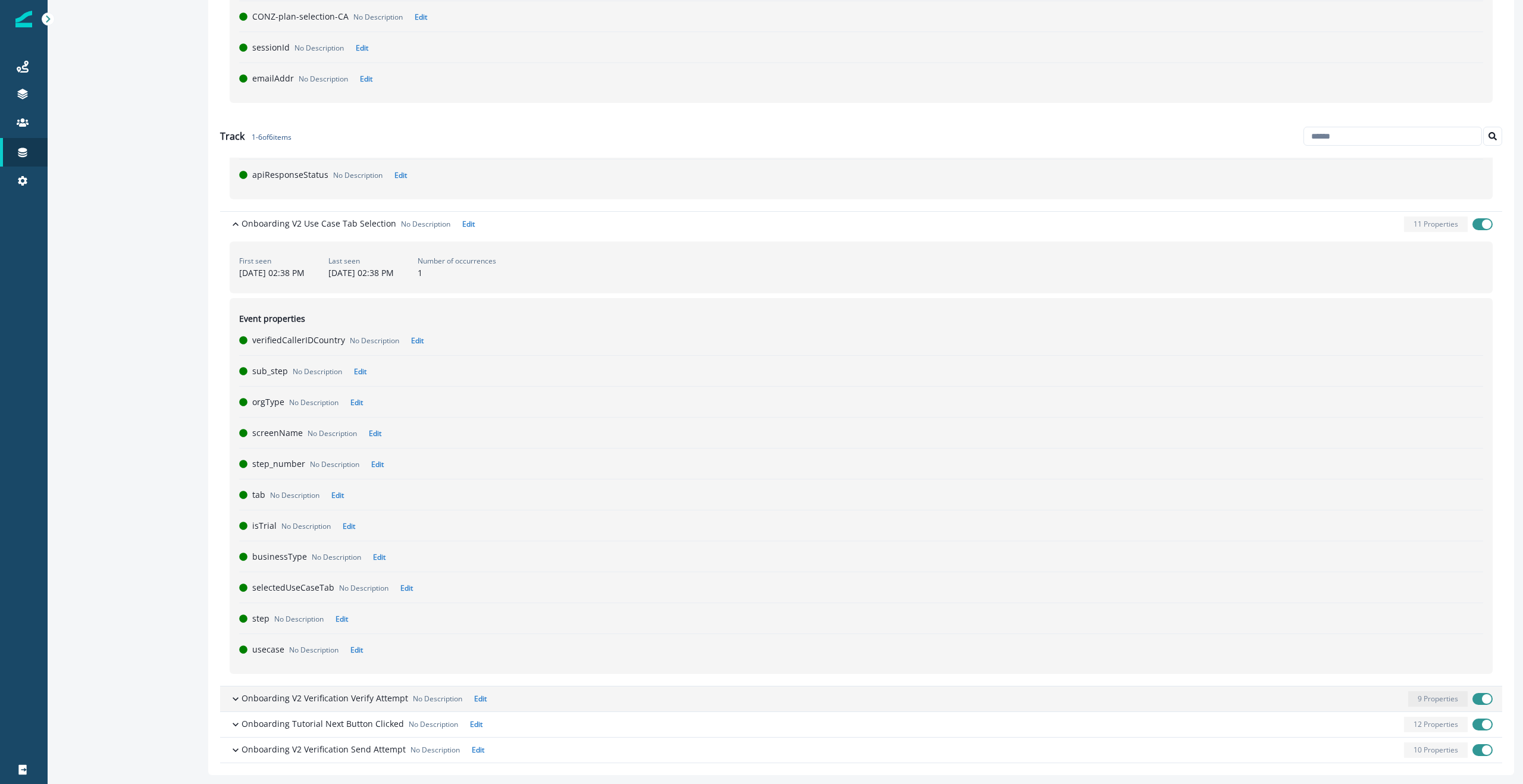
click at [235, 697] on icon "button" at bounding box center [235, 699] width 12 height 12
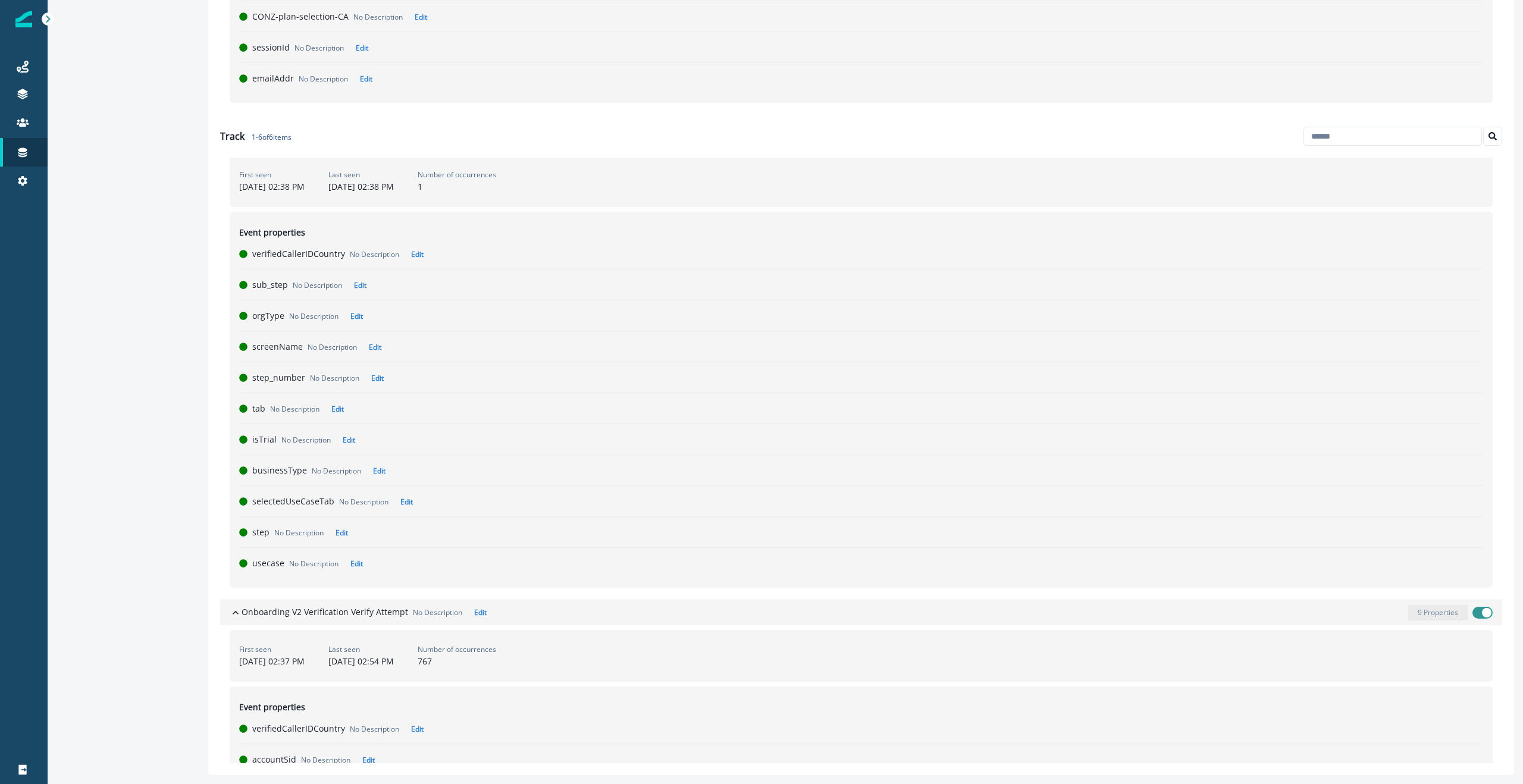
scroll to position [805, 0]
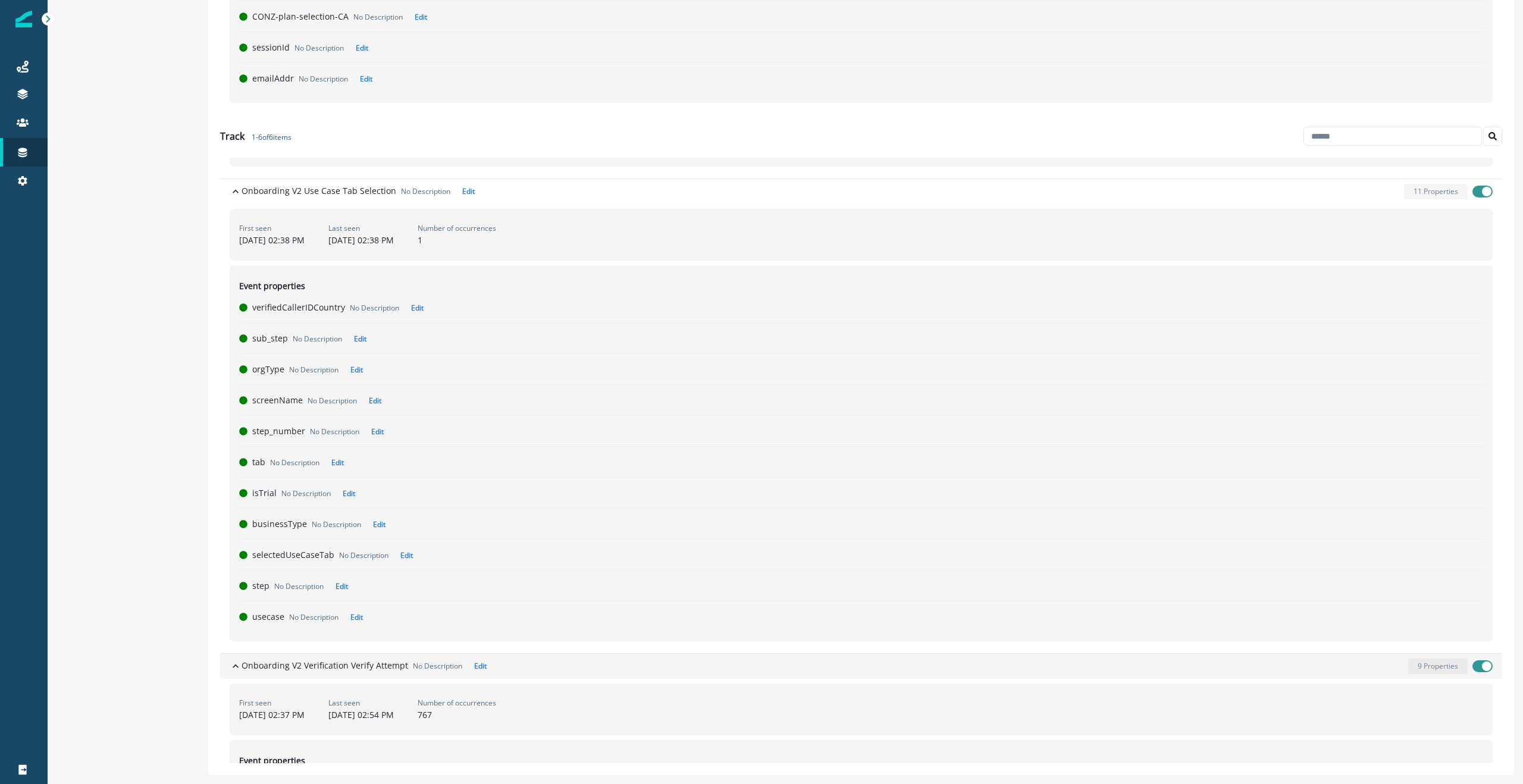
click at [238, 664] on icon "button" at bounding box center [235, 666] width 12 height 12
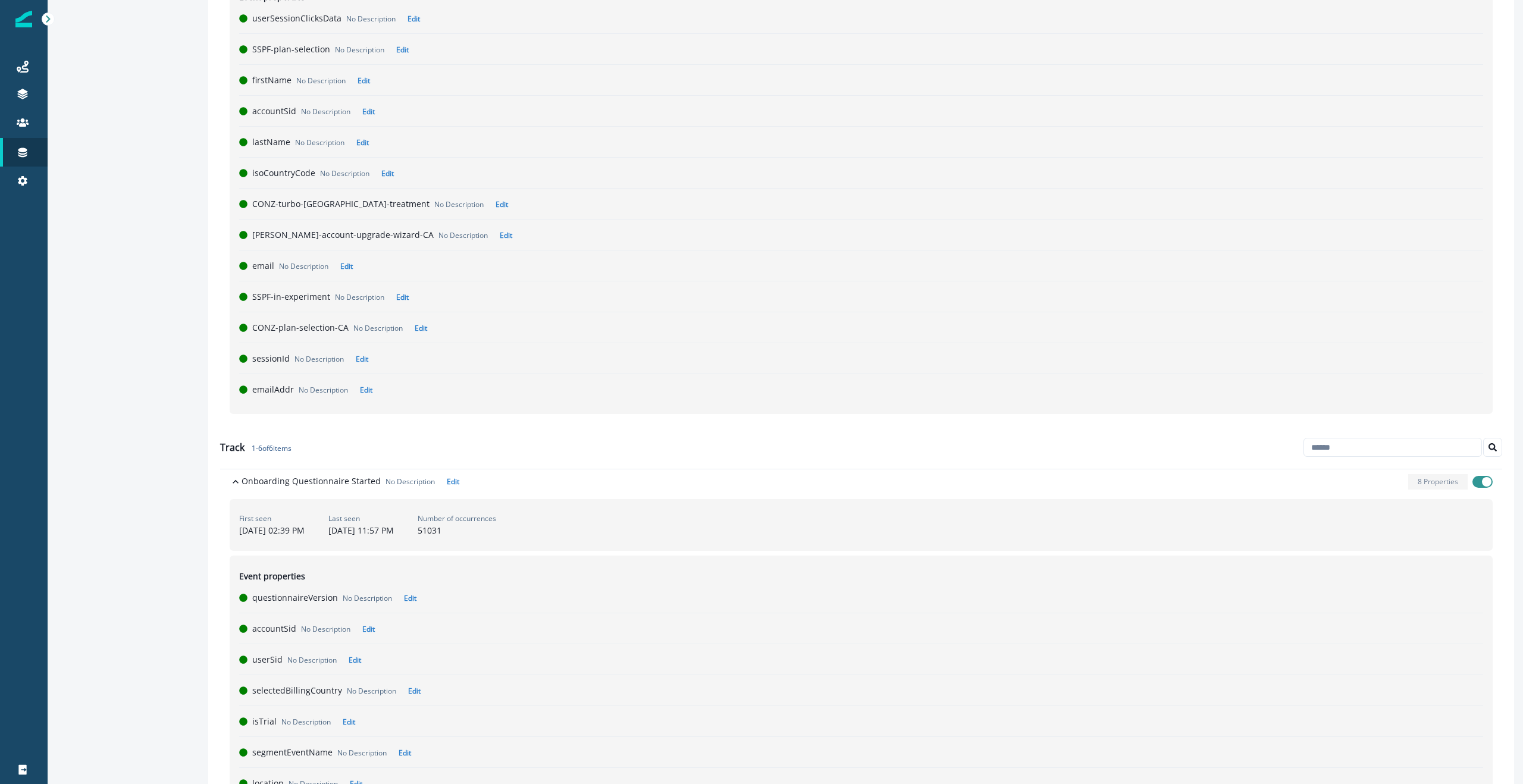
scroll to position [325, 0]
click at [232, 479] on icon "button" at bounding box center [235, 483] width 12 height 12
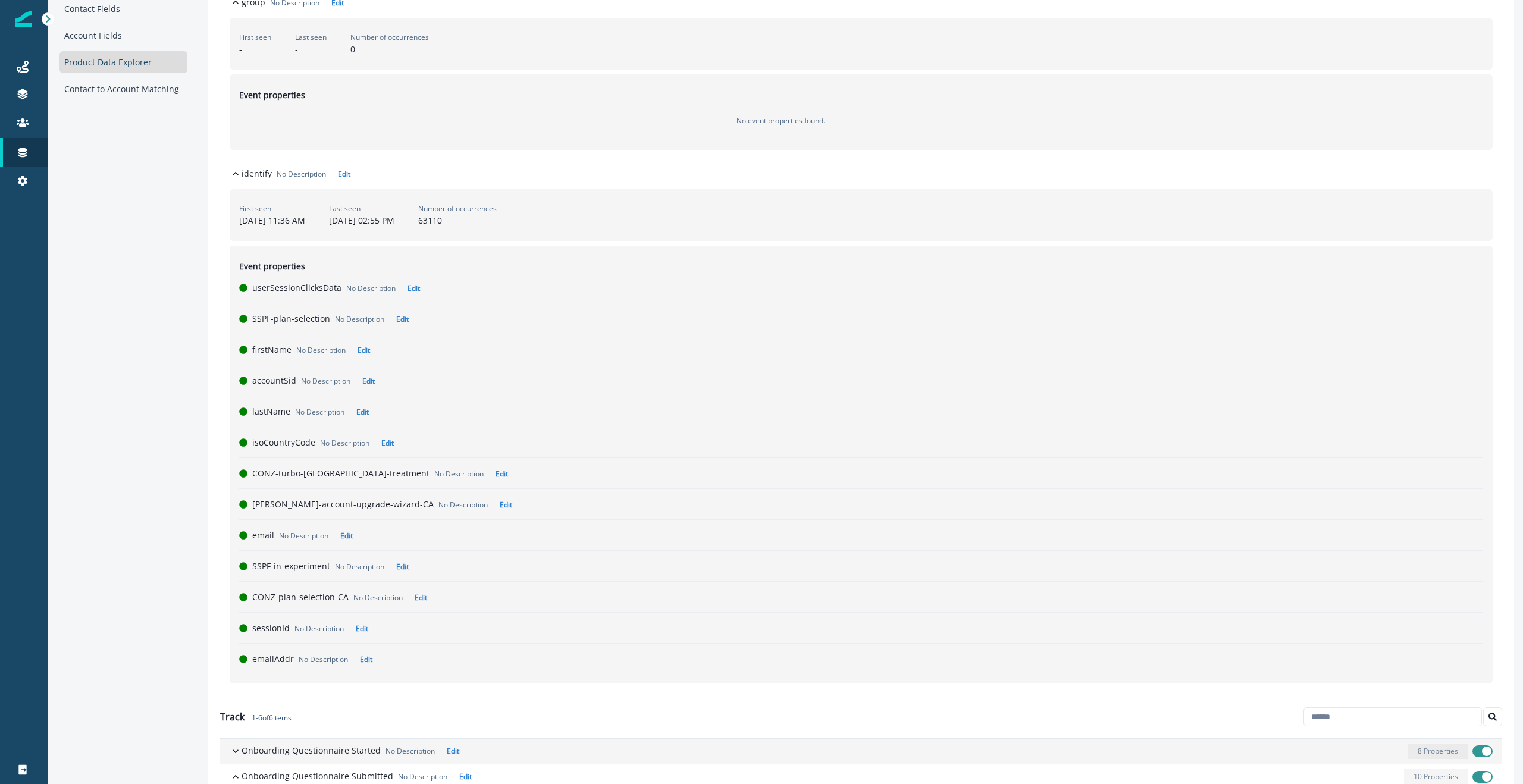
scroll to position [47, 0]
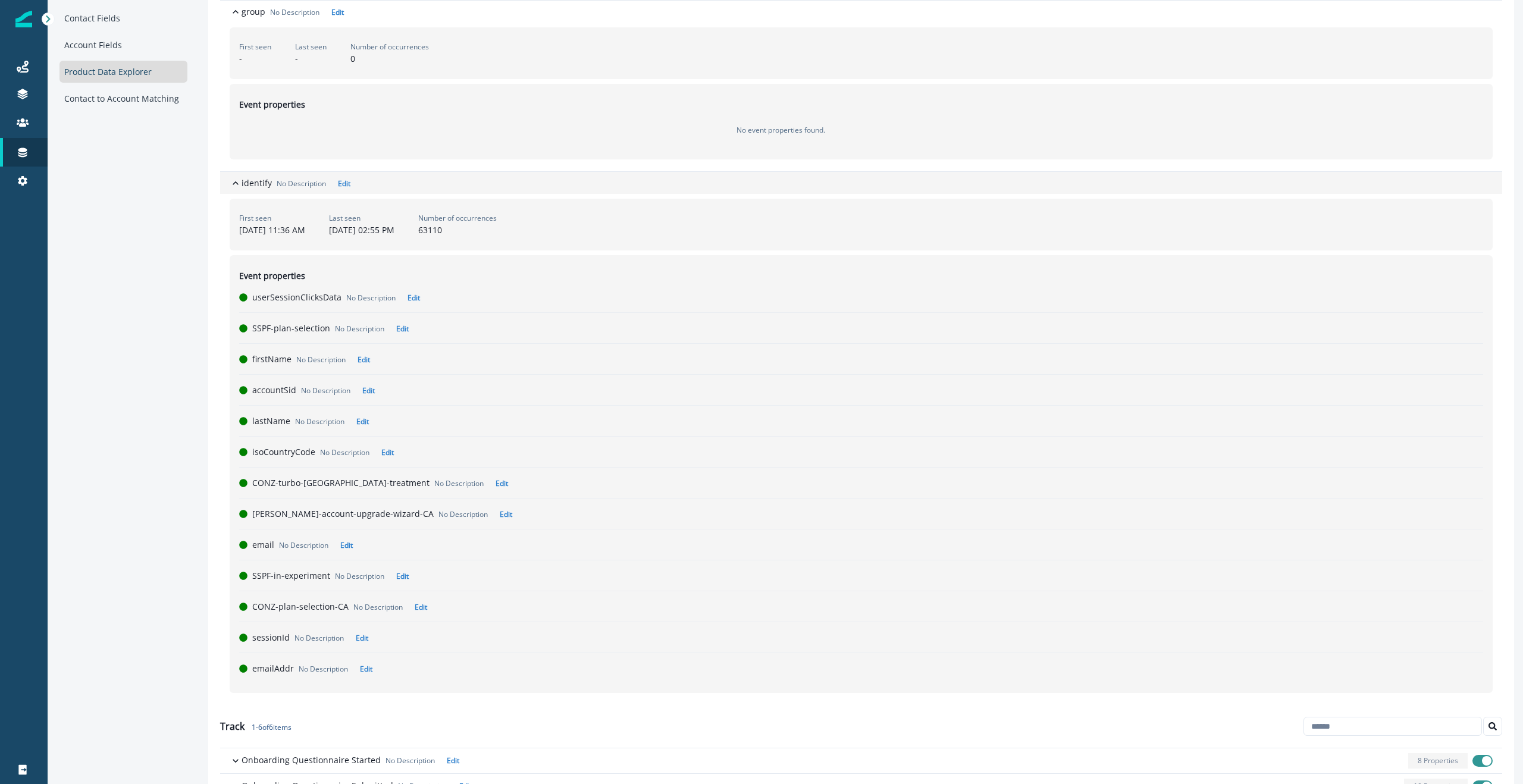
click at [235, 184] on icon "button" at bounding box center [235, 184] width 12 height 12
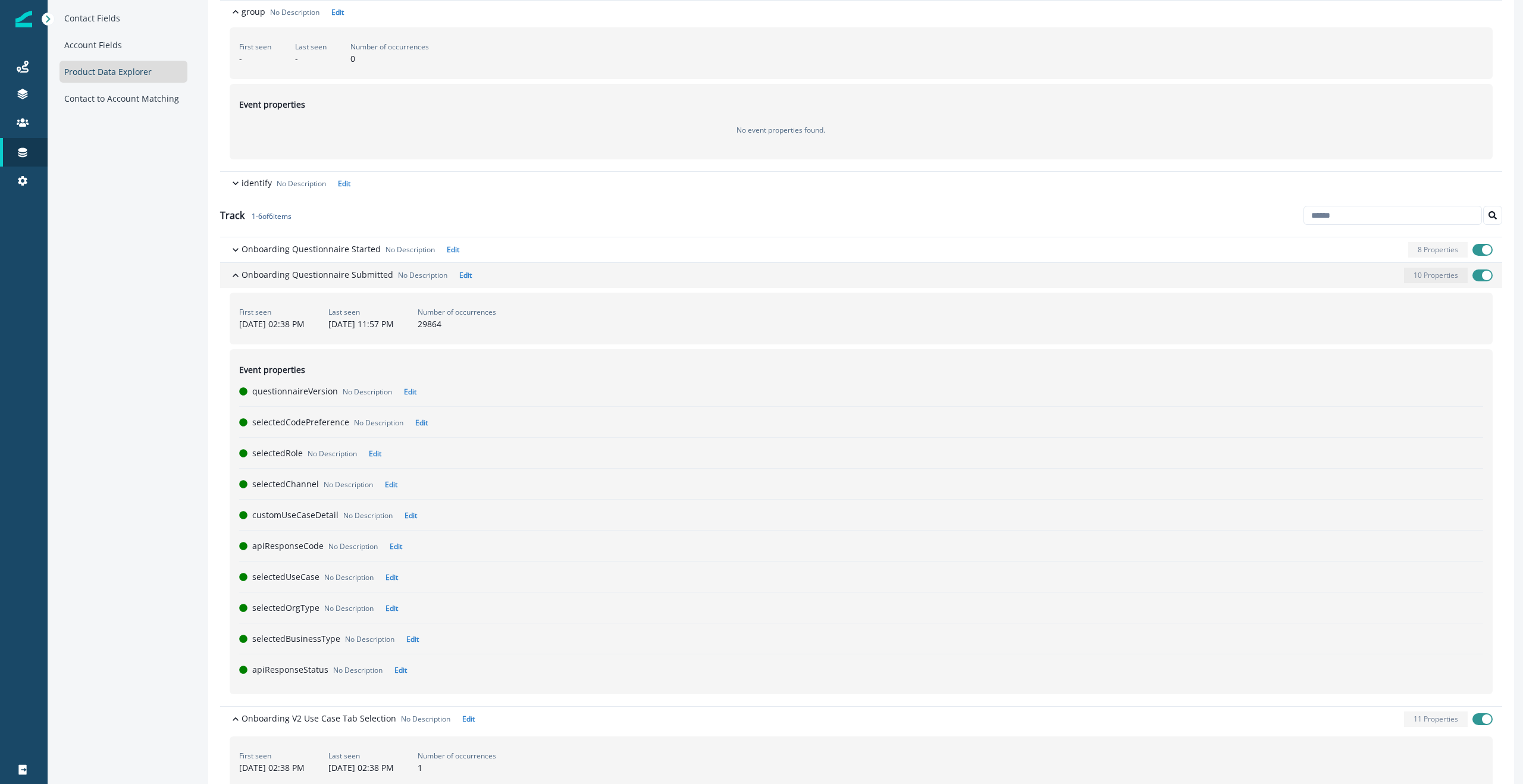
click at [236, 278] on icon "button" at bounding box center [235, 276] width 12 height 12
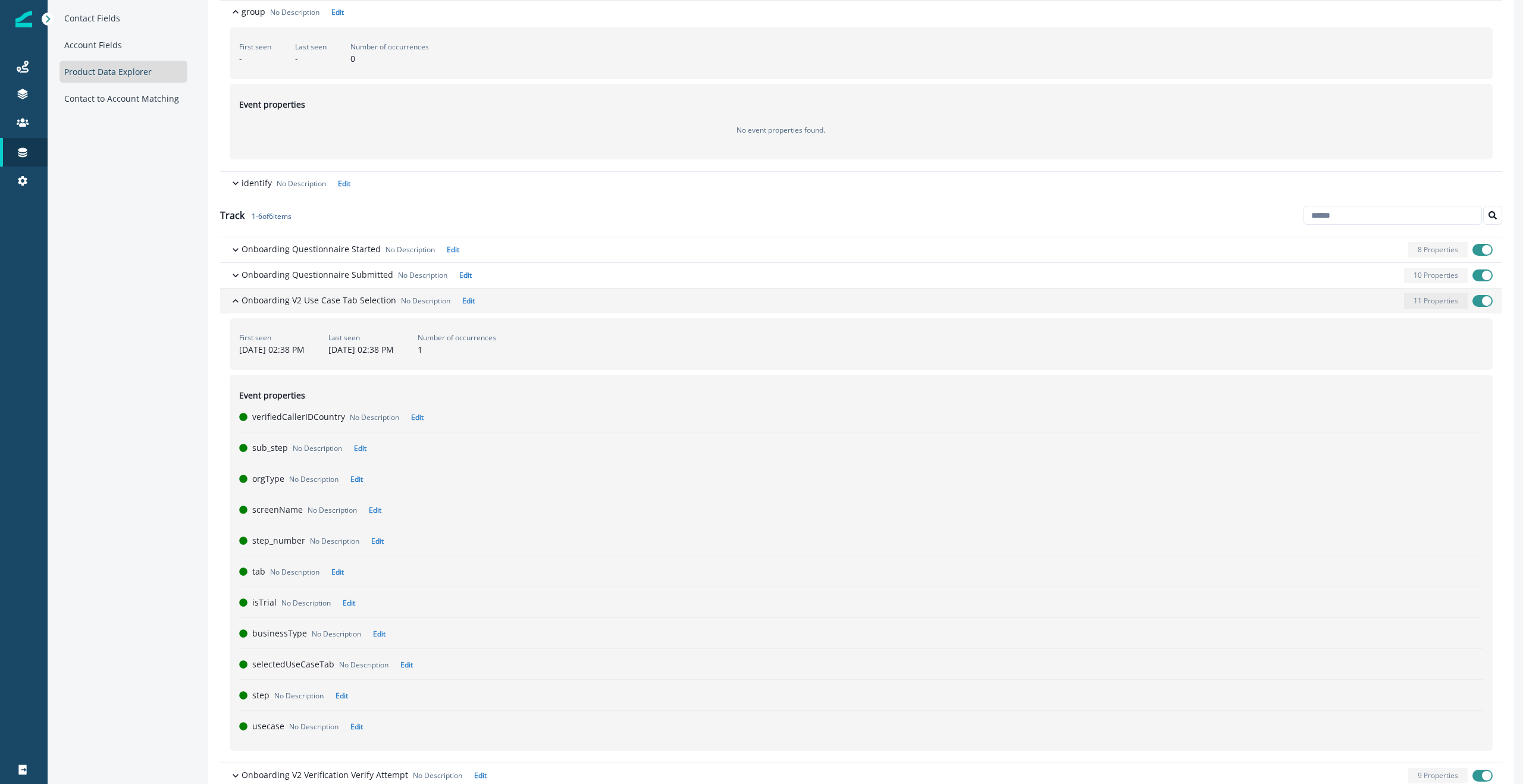
click at [233, 297] on icon "button" at bounding box center [235, 301] width 12 height 12
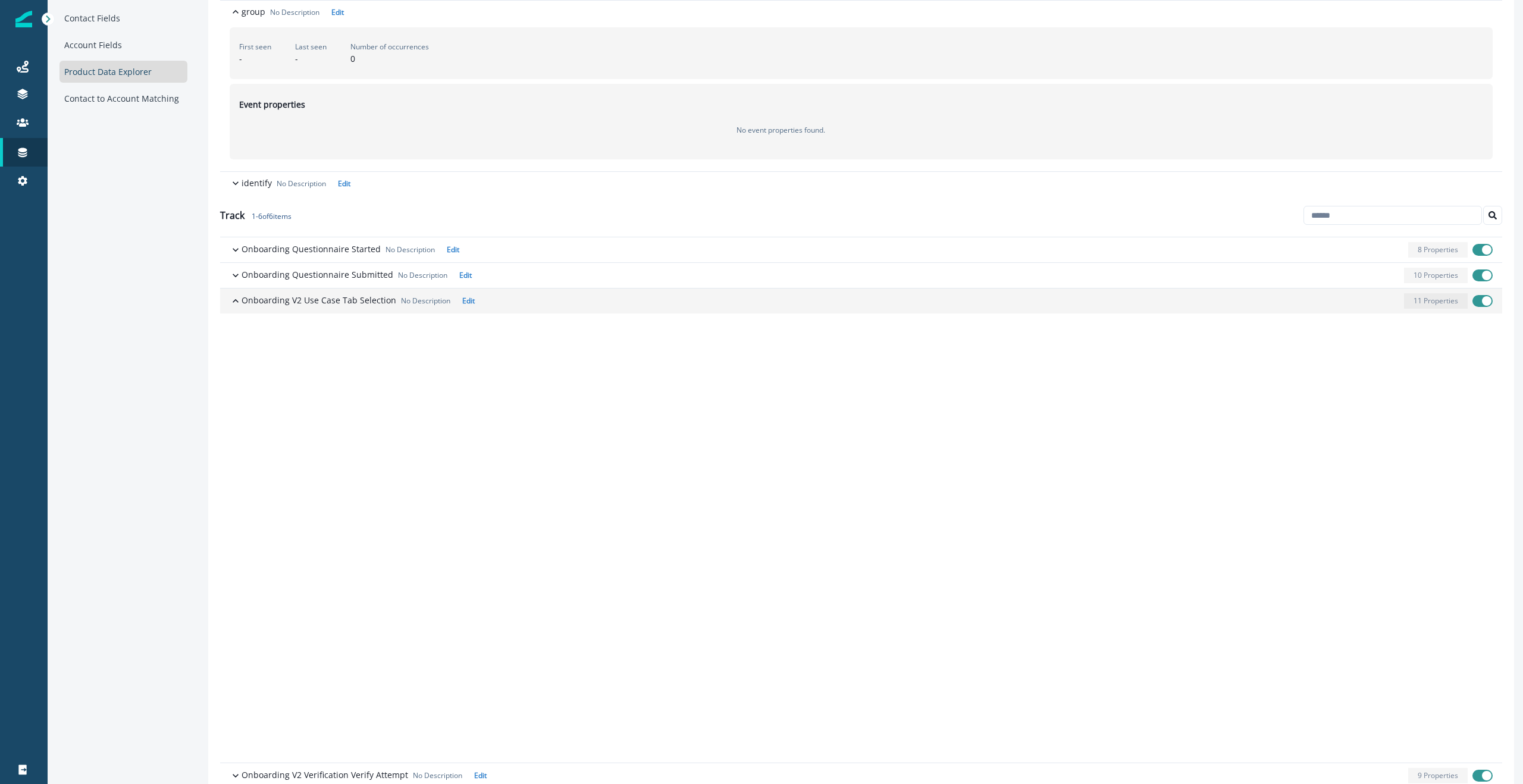
scroll to position [0, 0]
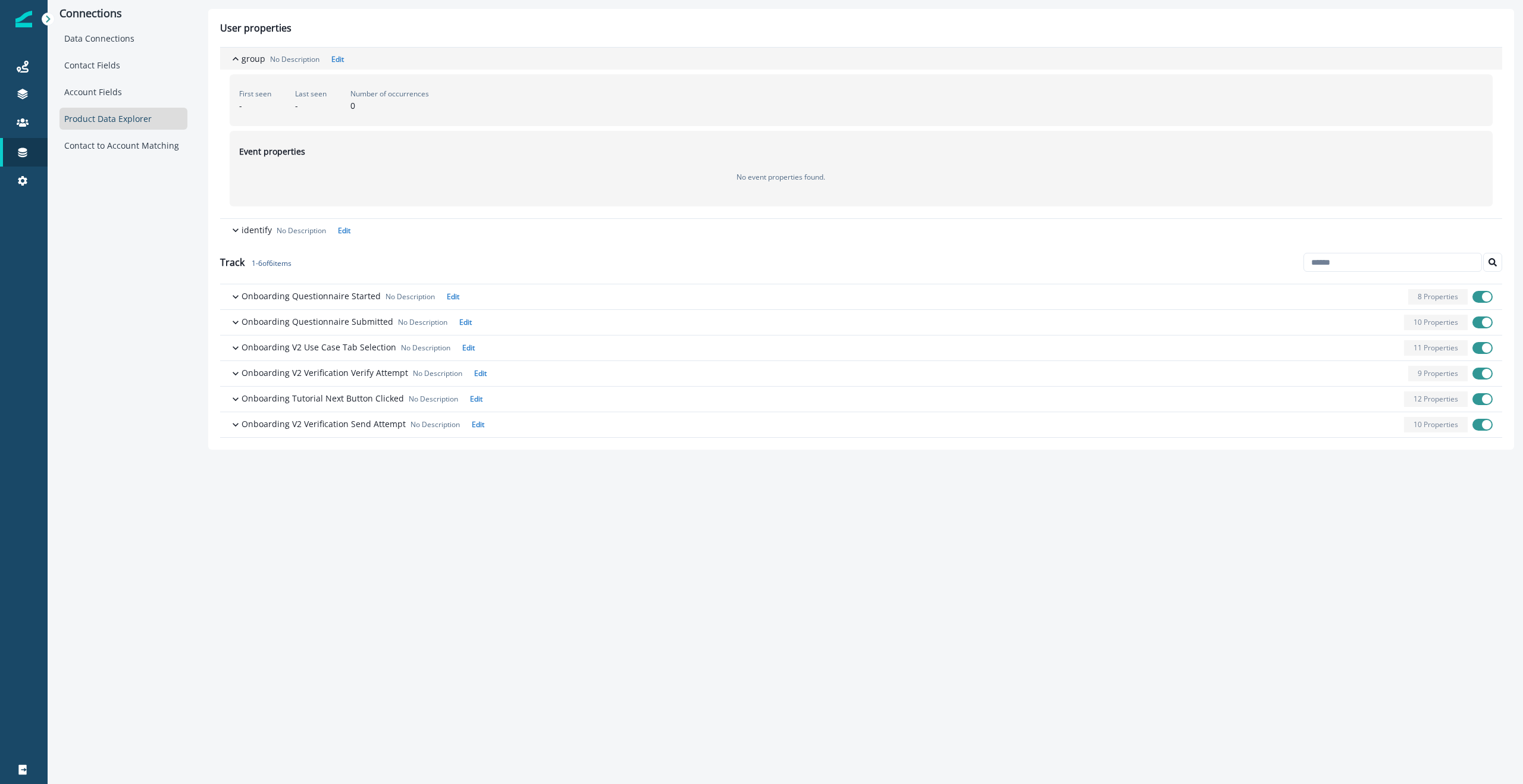
click at [235, 55] on icon "button" at bounding box center [235, 59] width 12 height 12
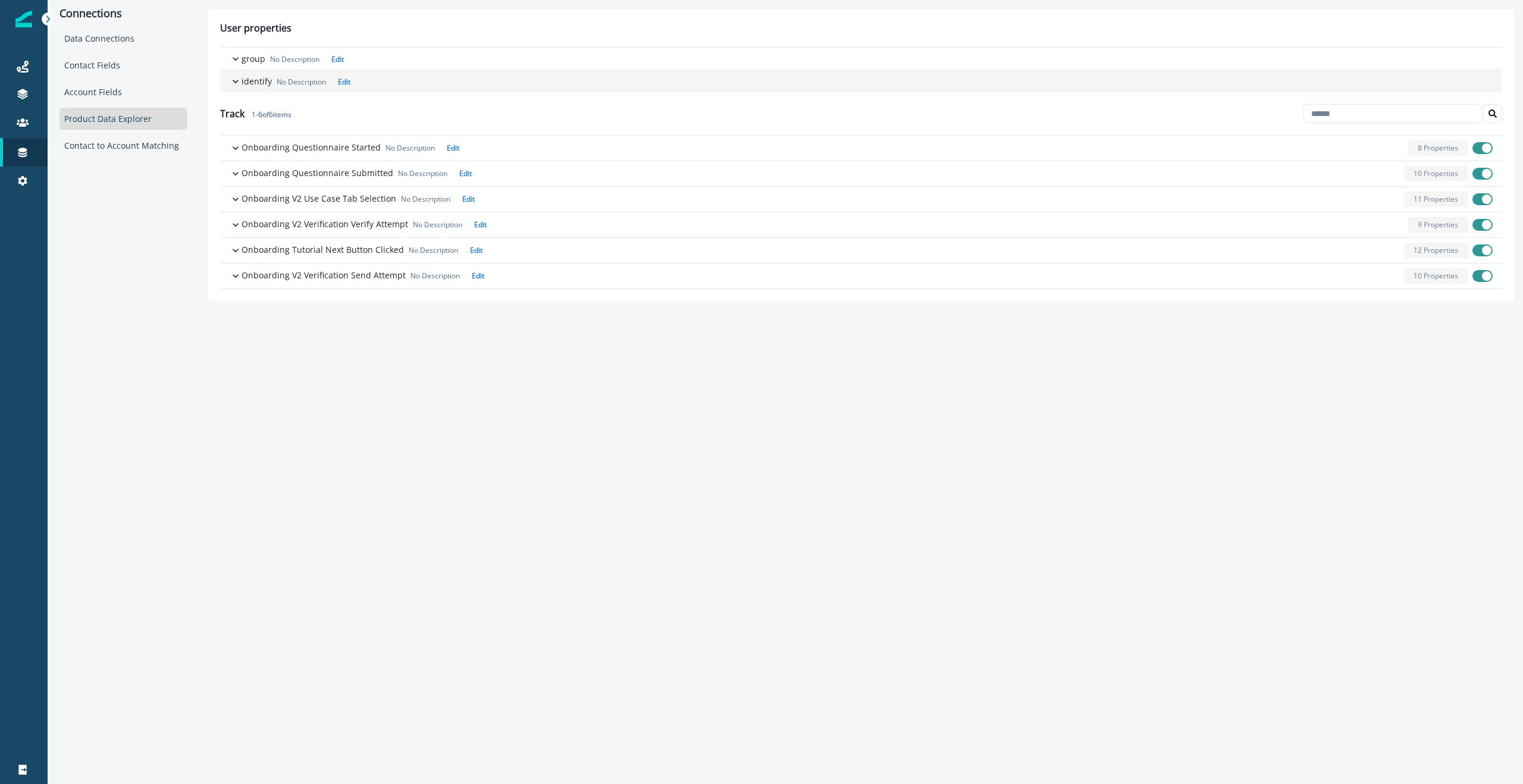
click at [235, 77] on icon "button" at bounding box center [235, 81] width 12 height 12
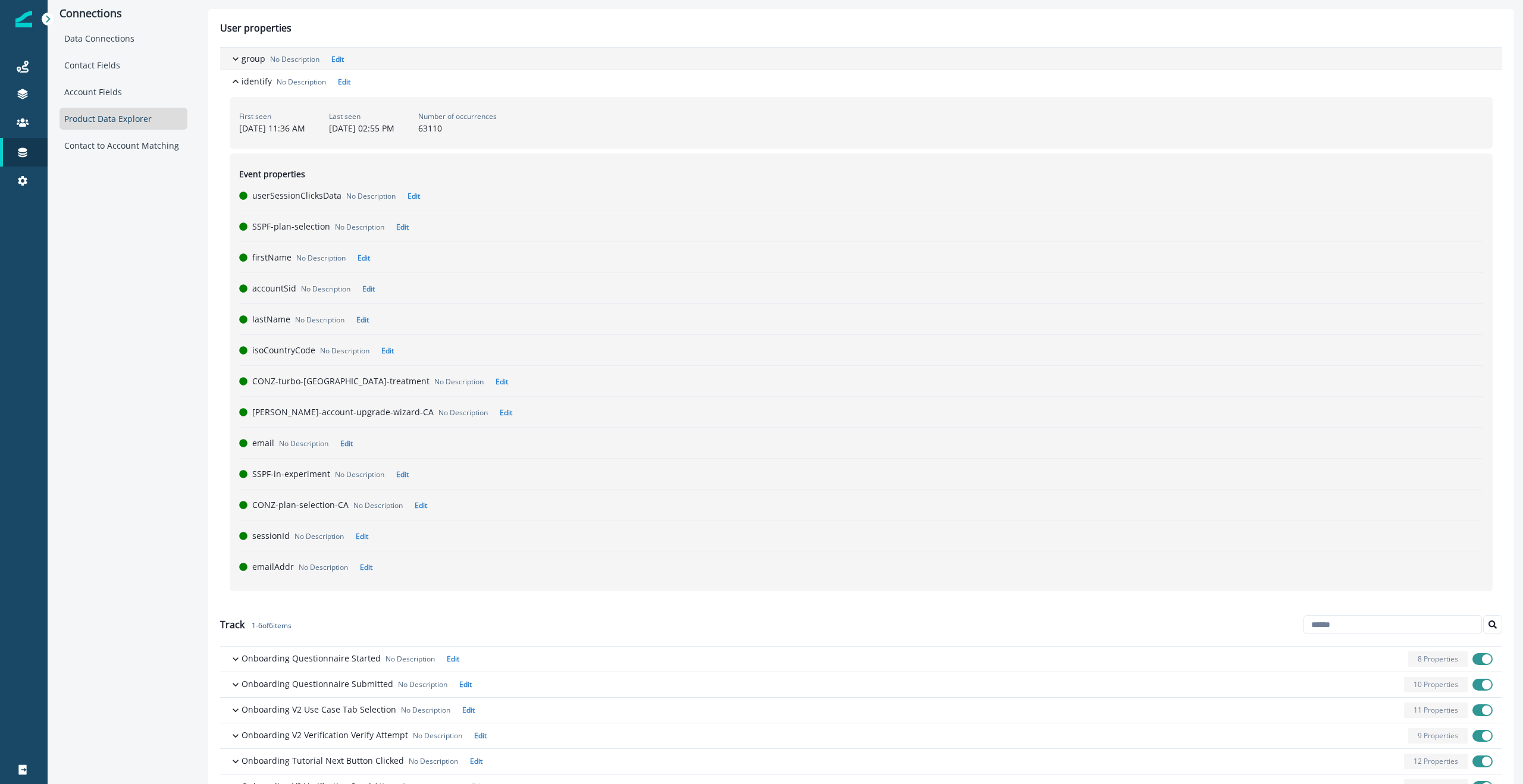
click at [238, 54] on icon "button" at bounding box center [235, 59] width 12 height 12
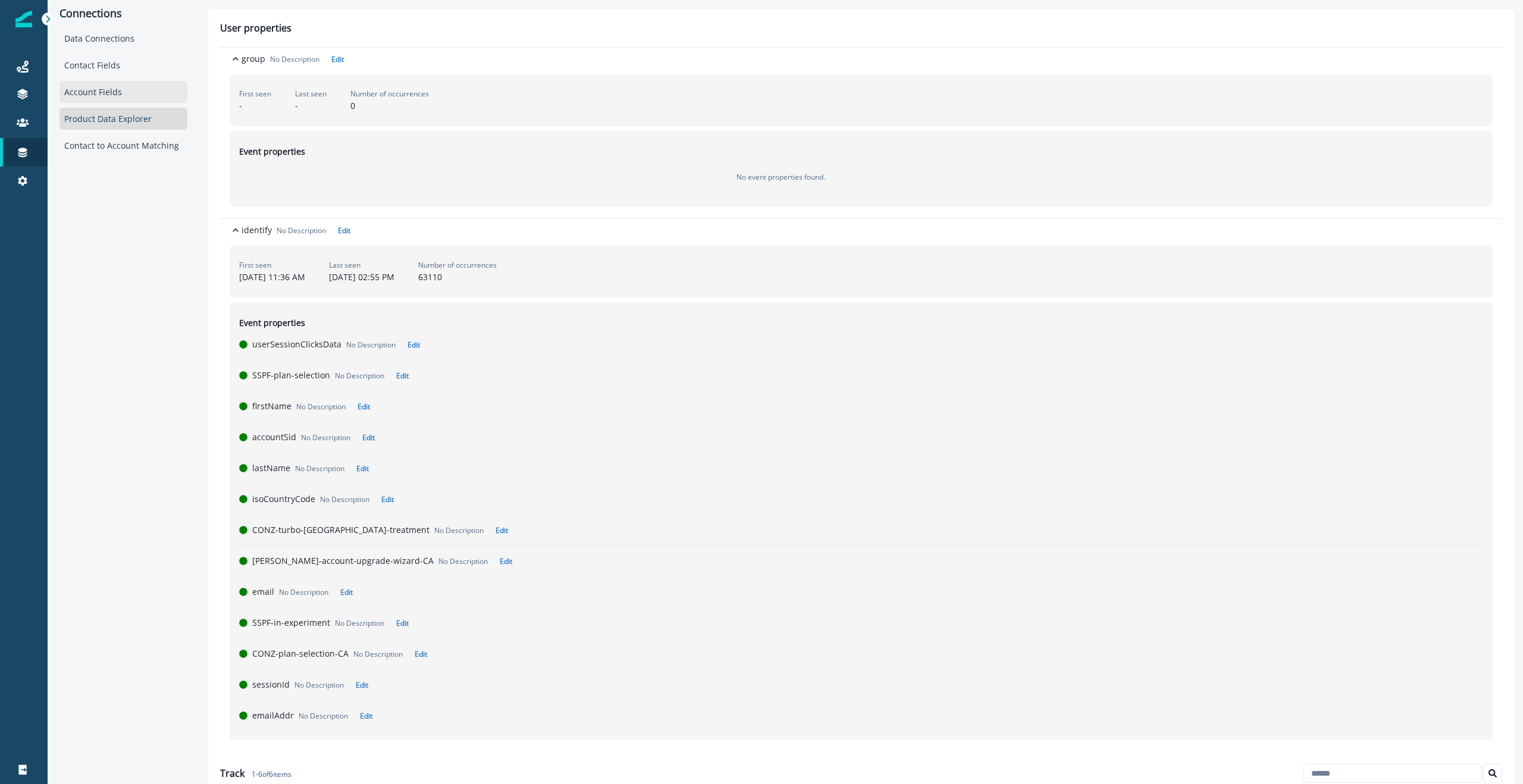
click at [116, 93] on div "Account Fields" at bounding box center [123, 91] width 128 height 22
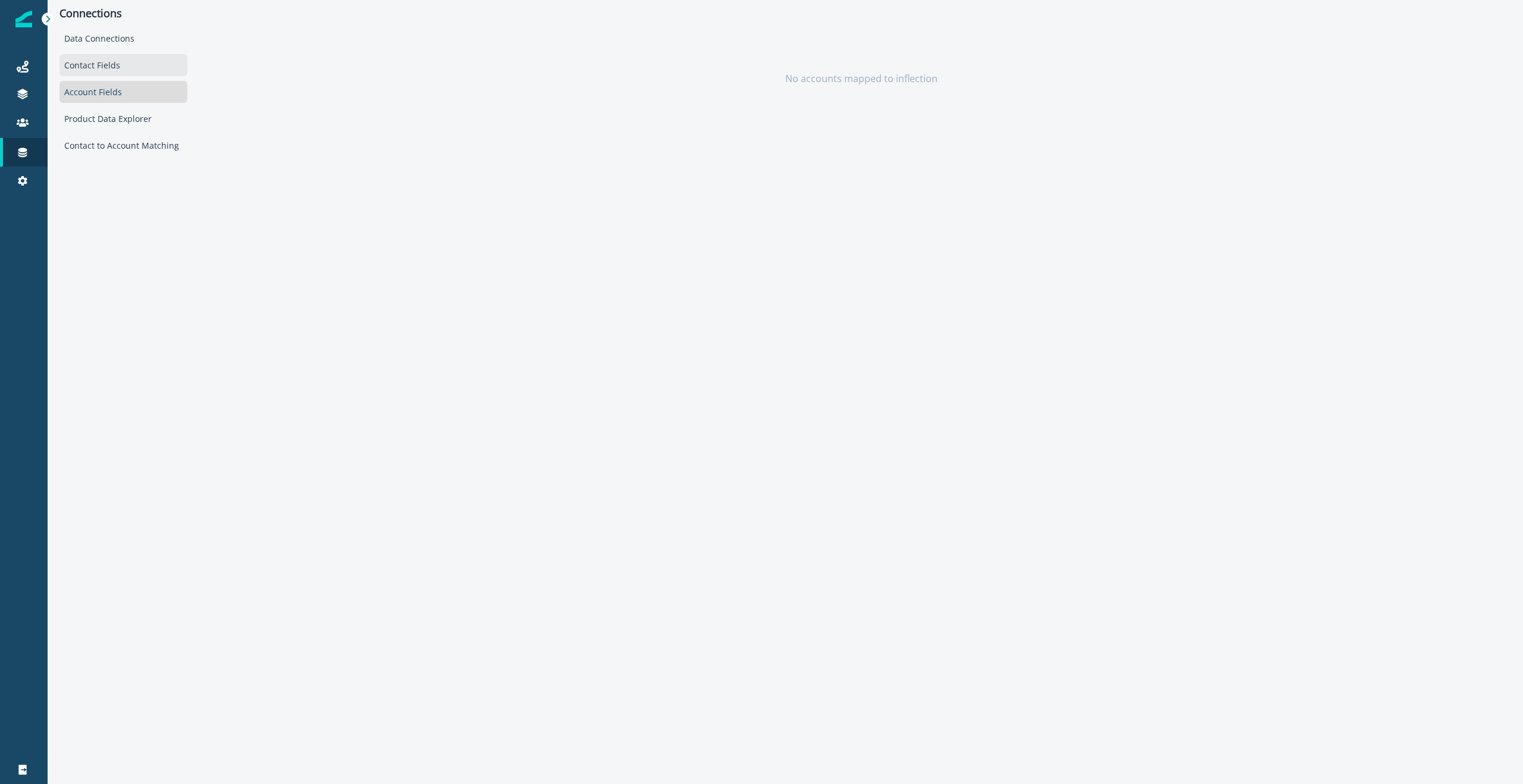
click at [100, 67] on div "Contact Fields" at bounding box center [123, 65] width 128 height 22
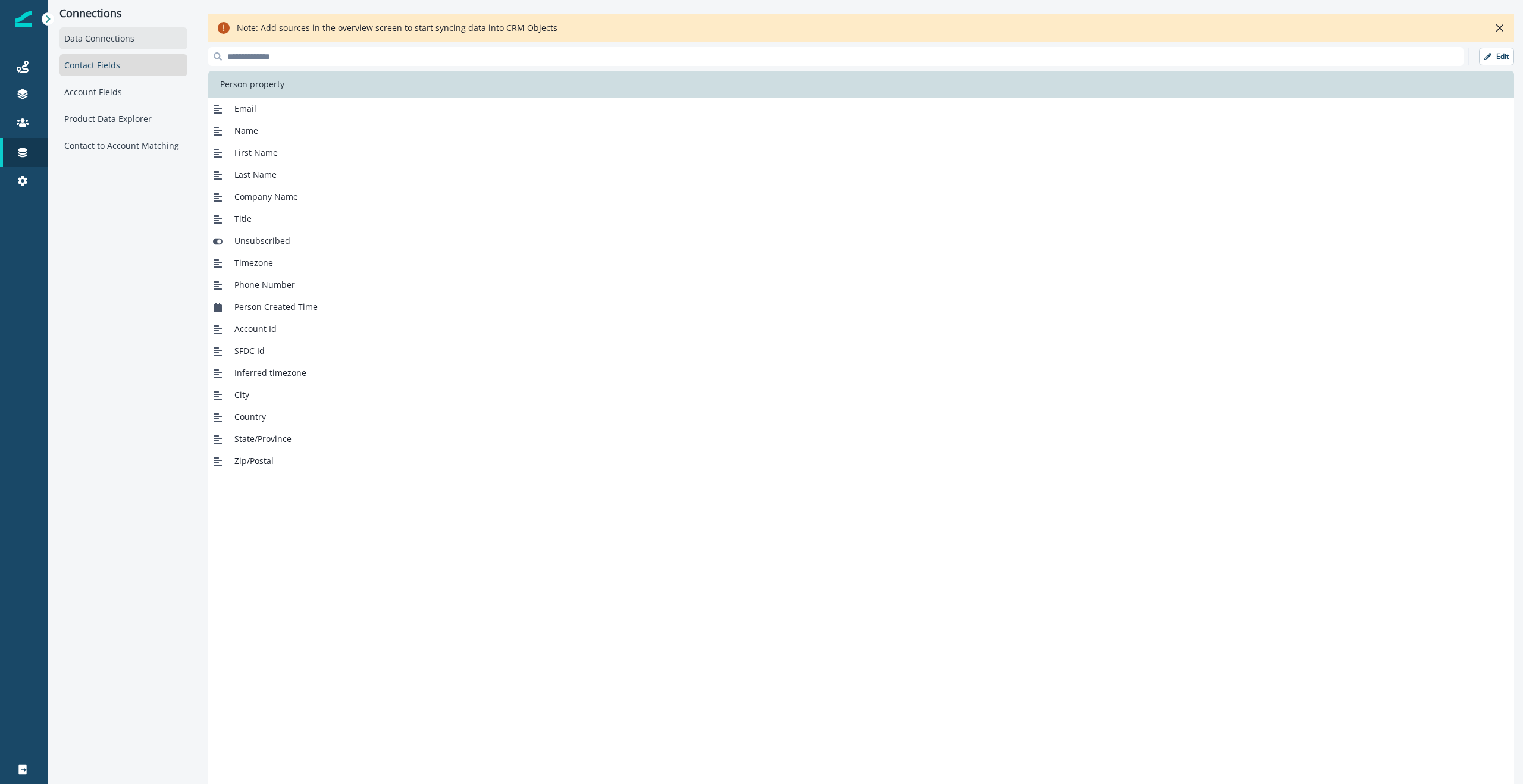
click at [94, 43] on div "Data Connections" at bounding box center [123, 38] width 128 height 22
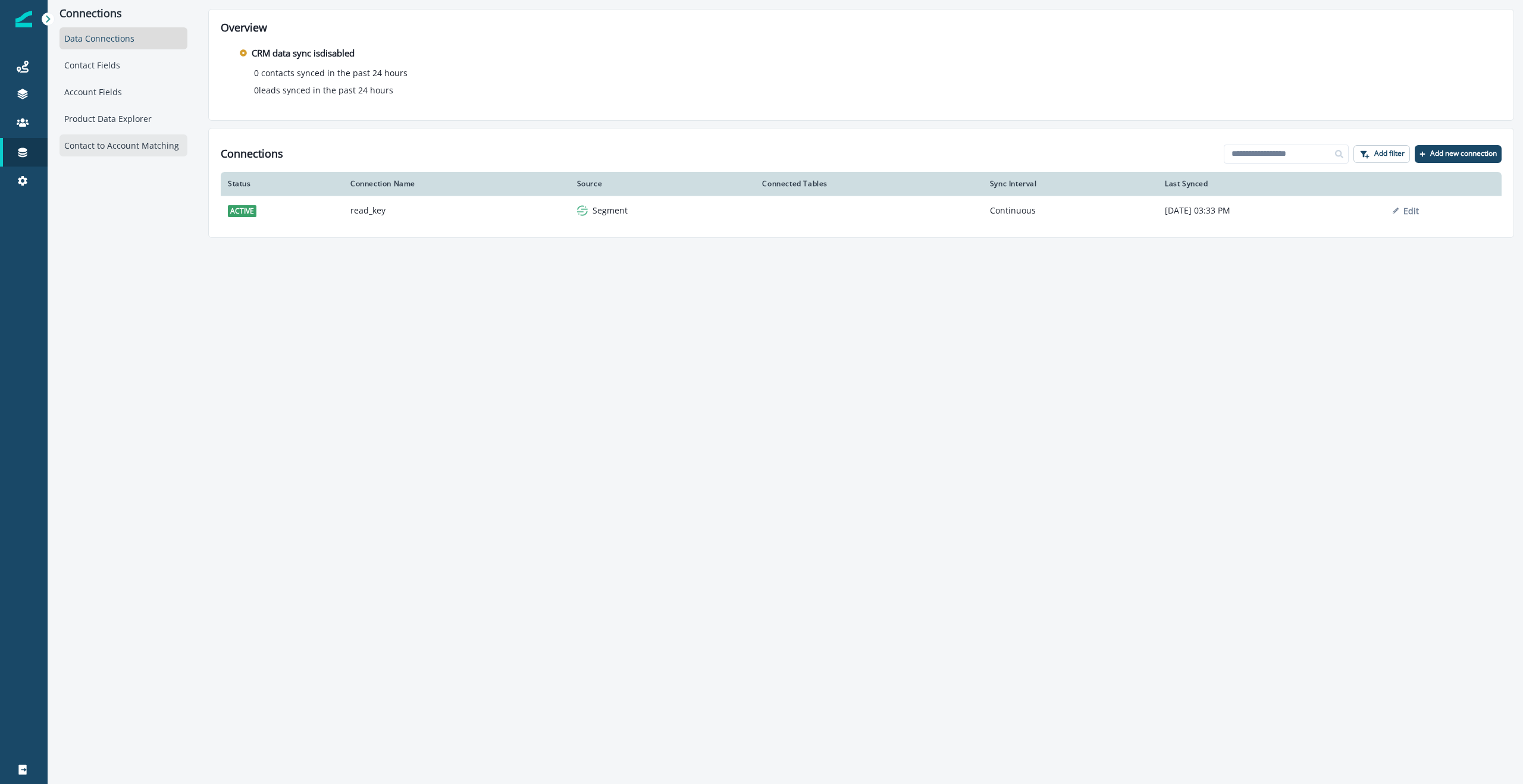
click at [92, 149] on div "Contact to Account Matching" at bounding box center [123, 145] width 128 height 22
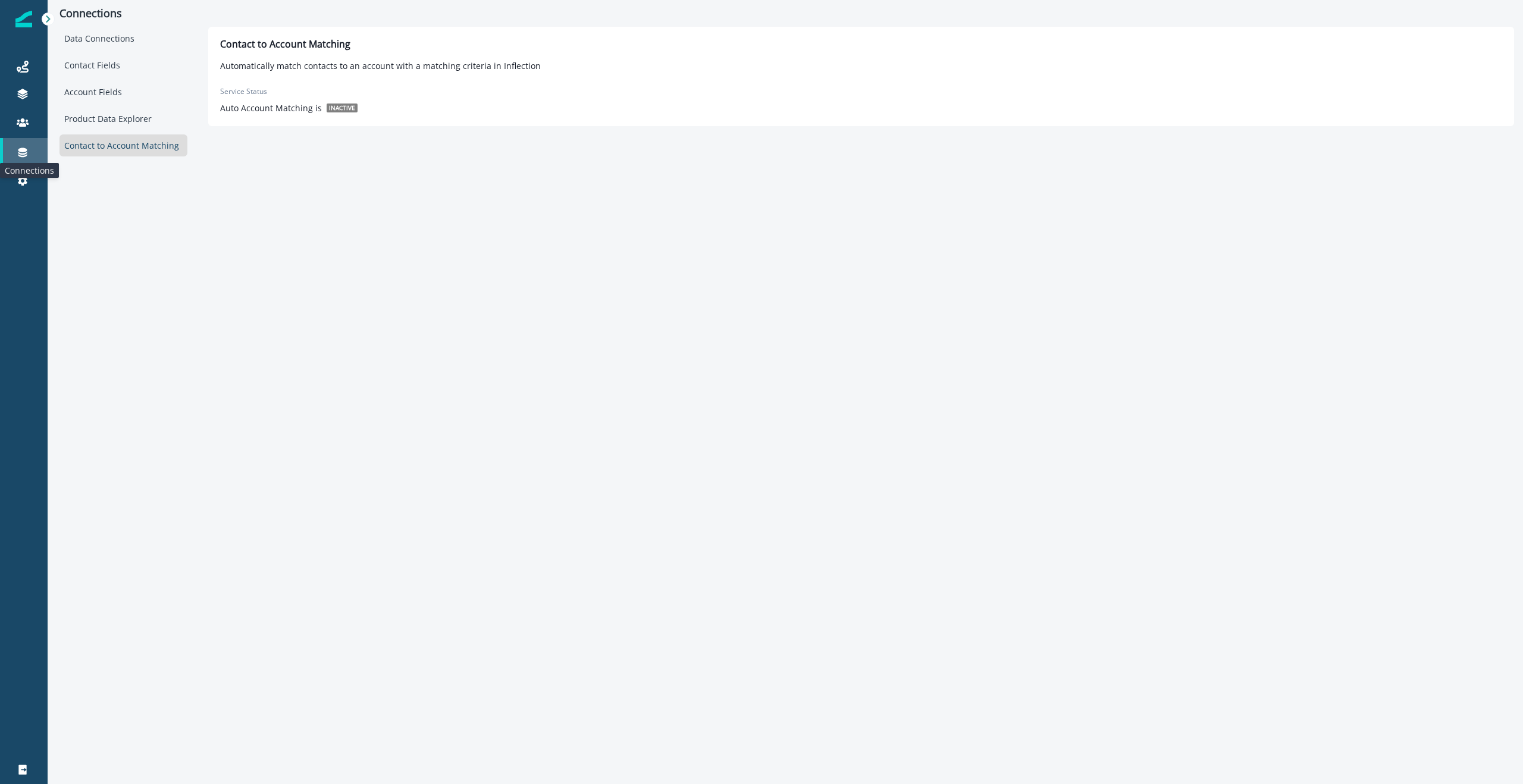
click at [25, 148] on icon at bounding box center [22, 153] width 9 height 9
